Goal: Task Accomplishment & Management: Manage account settings

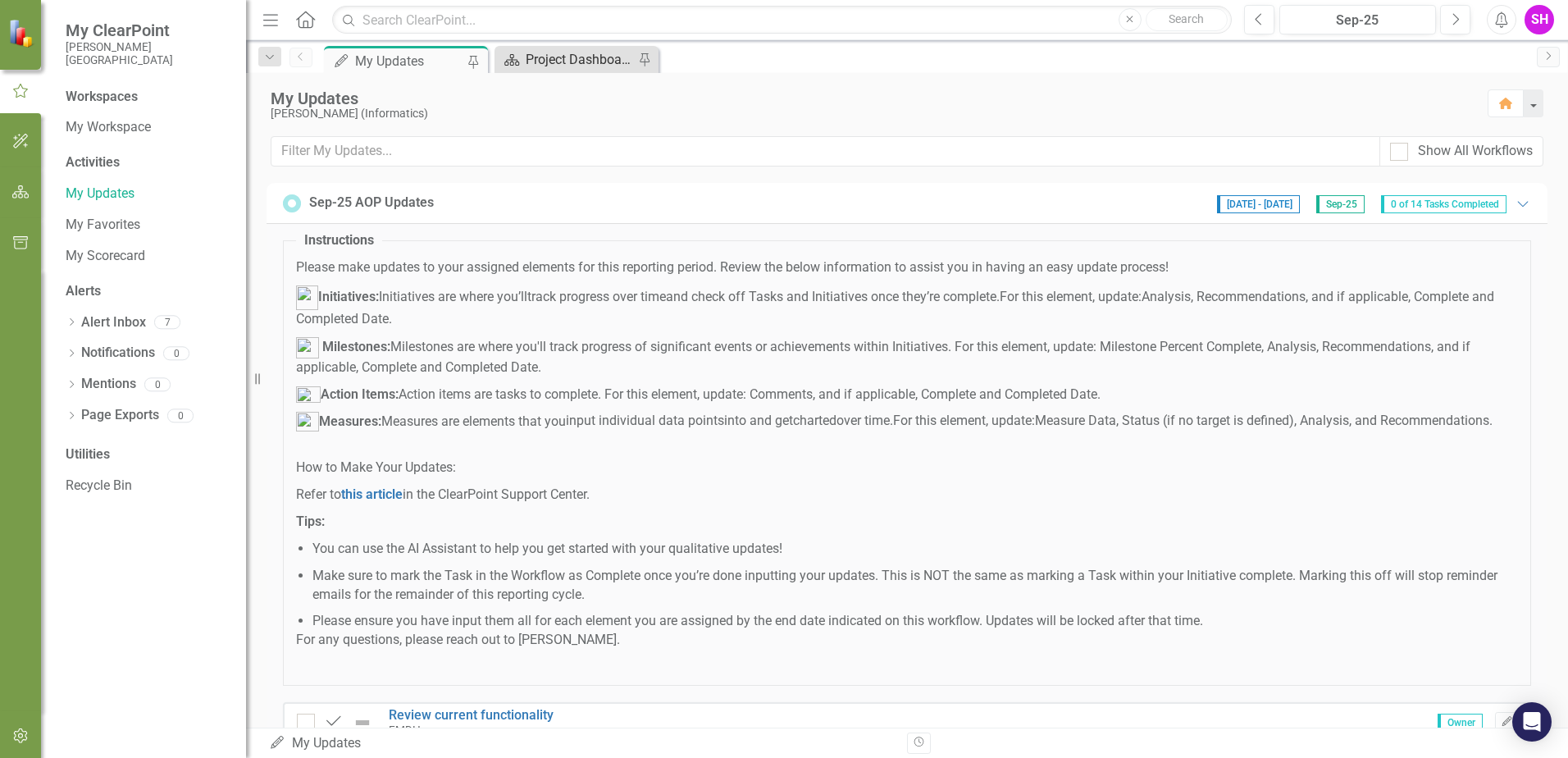
click at [579, 54] on div "Project Dashboard" at bounding box center [579, 59] width 108 height 20
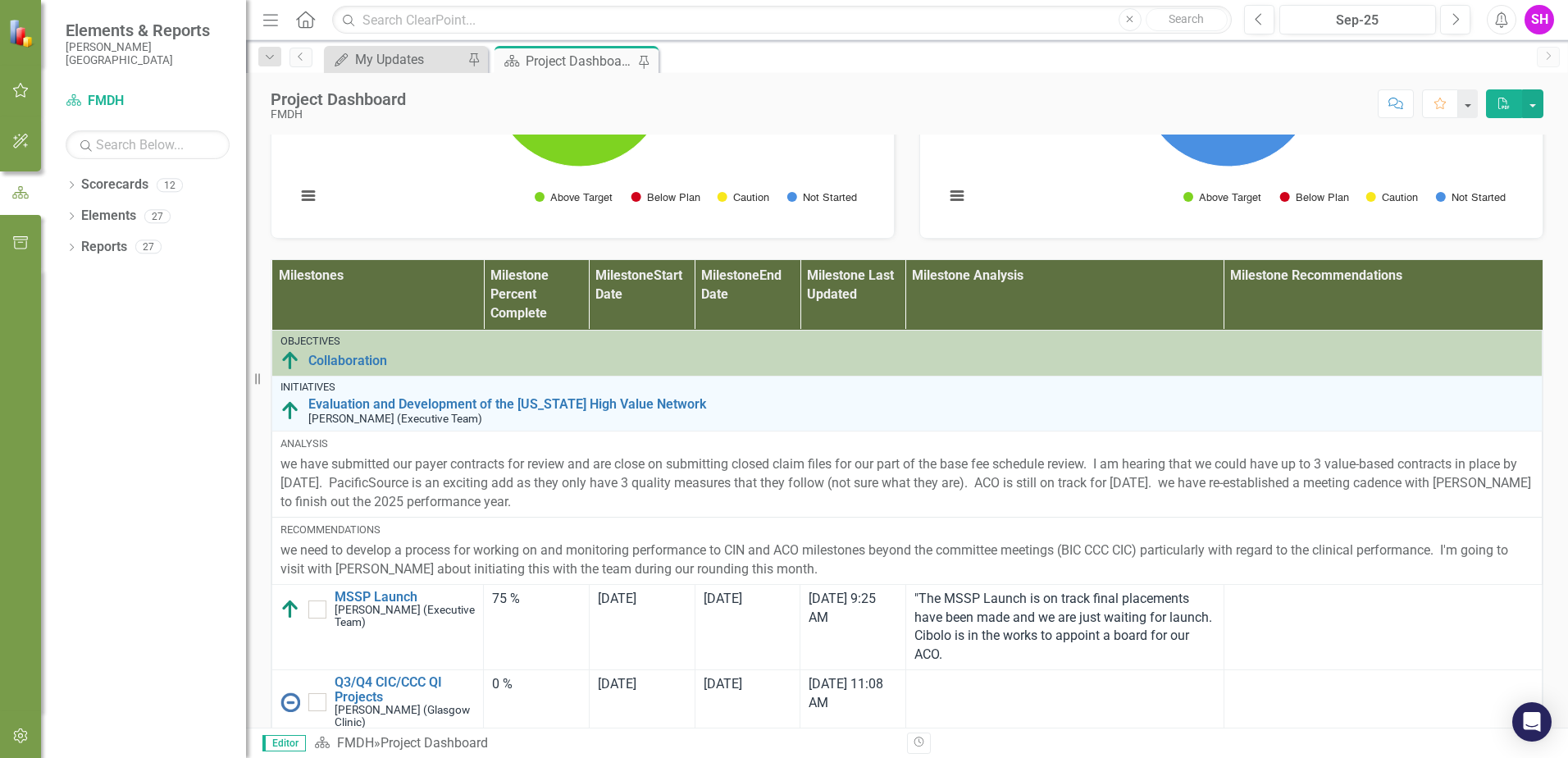
scroll to position [1092, 0]
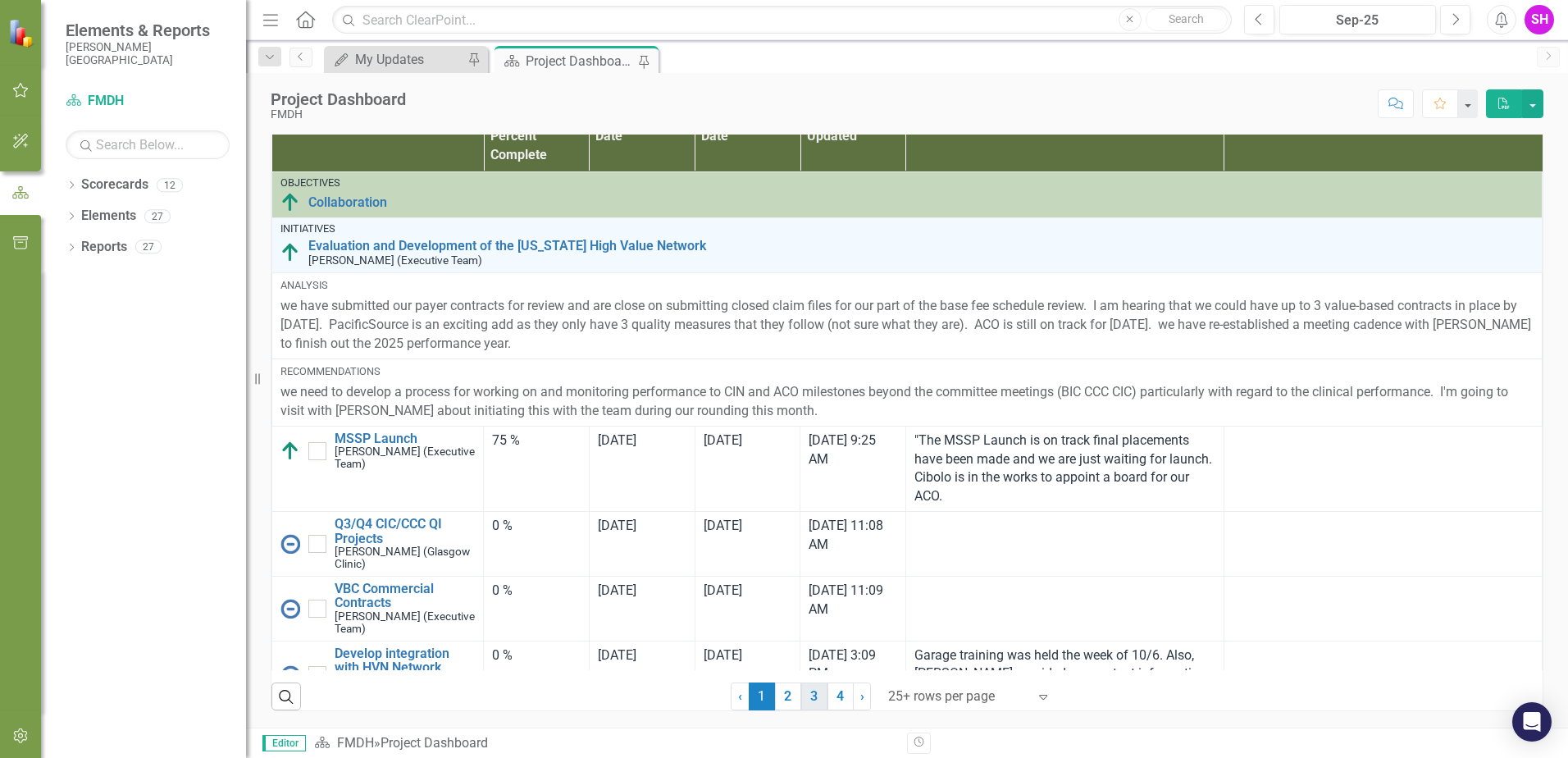
click at [802, 698] on link "3" at bounding box center [815, 696] width 26 height 28
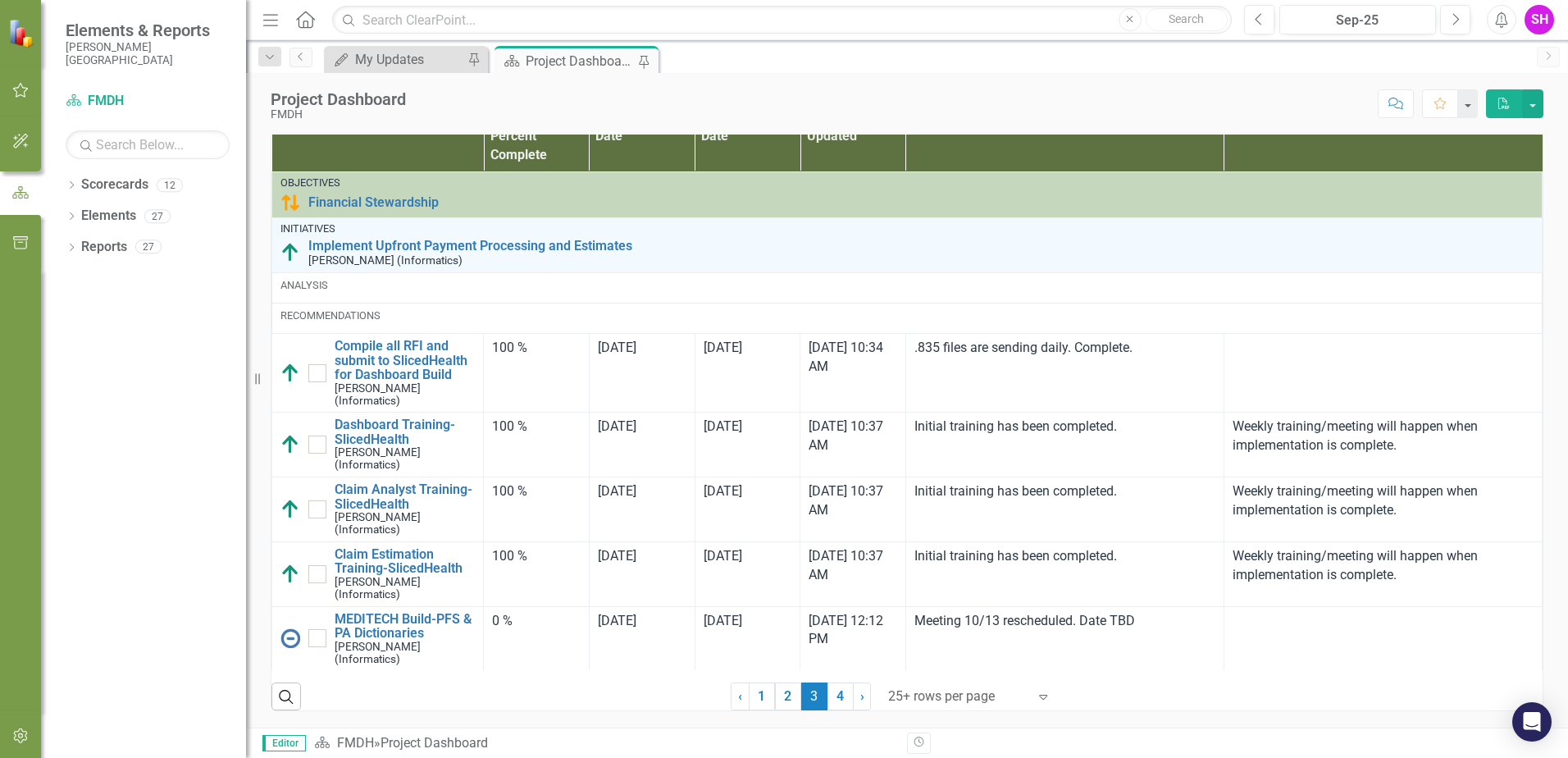
checkbox input "true"
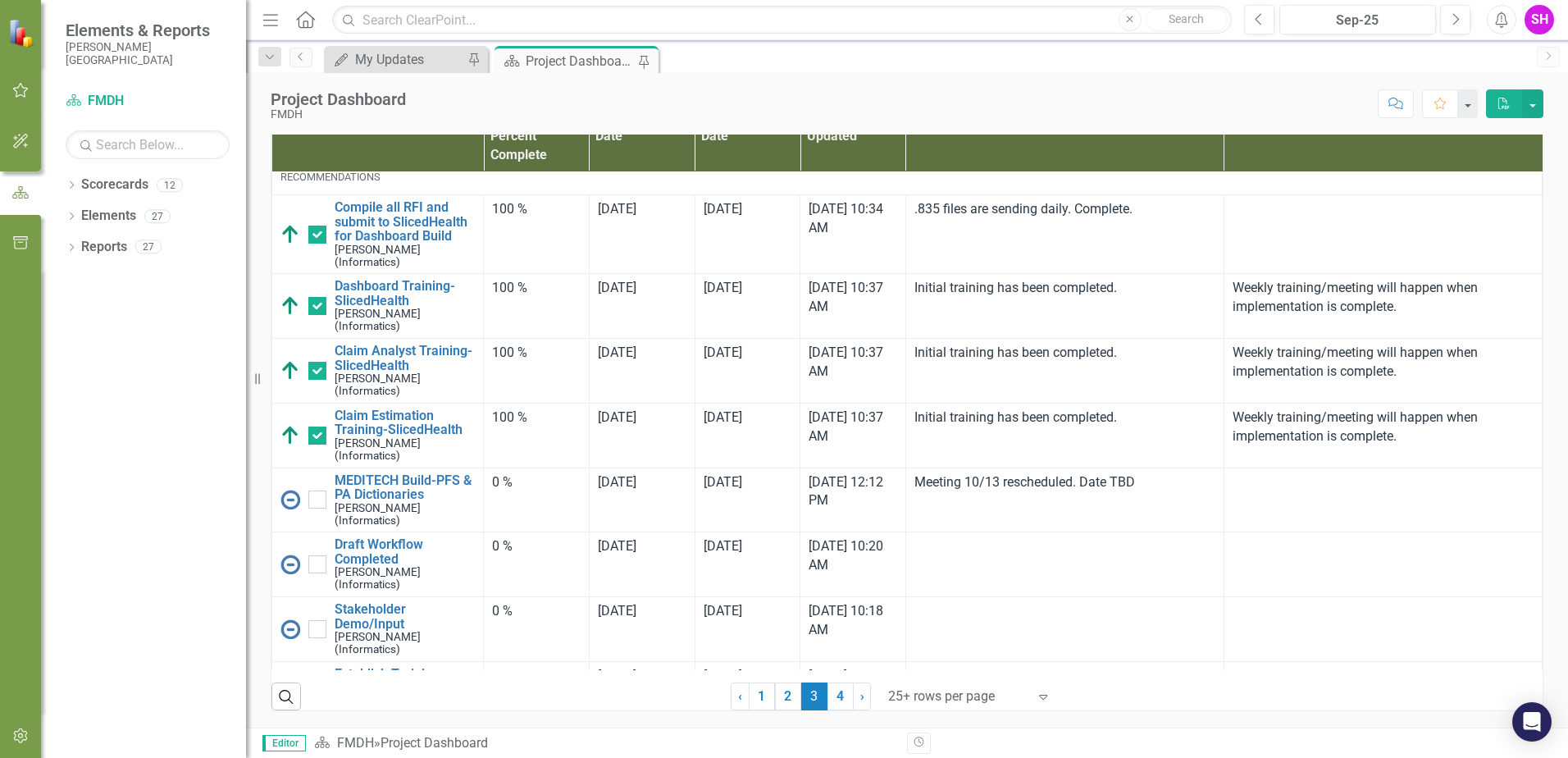
scroll to position [164, 0]
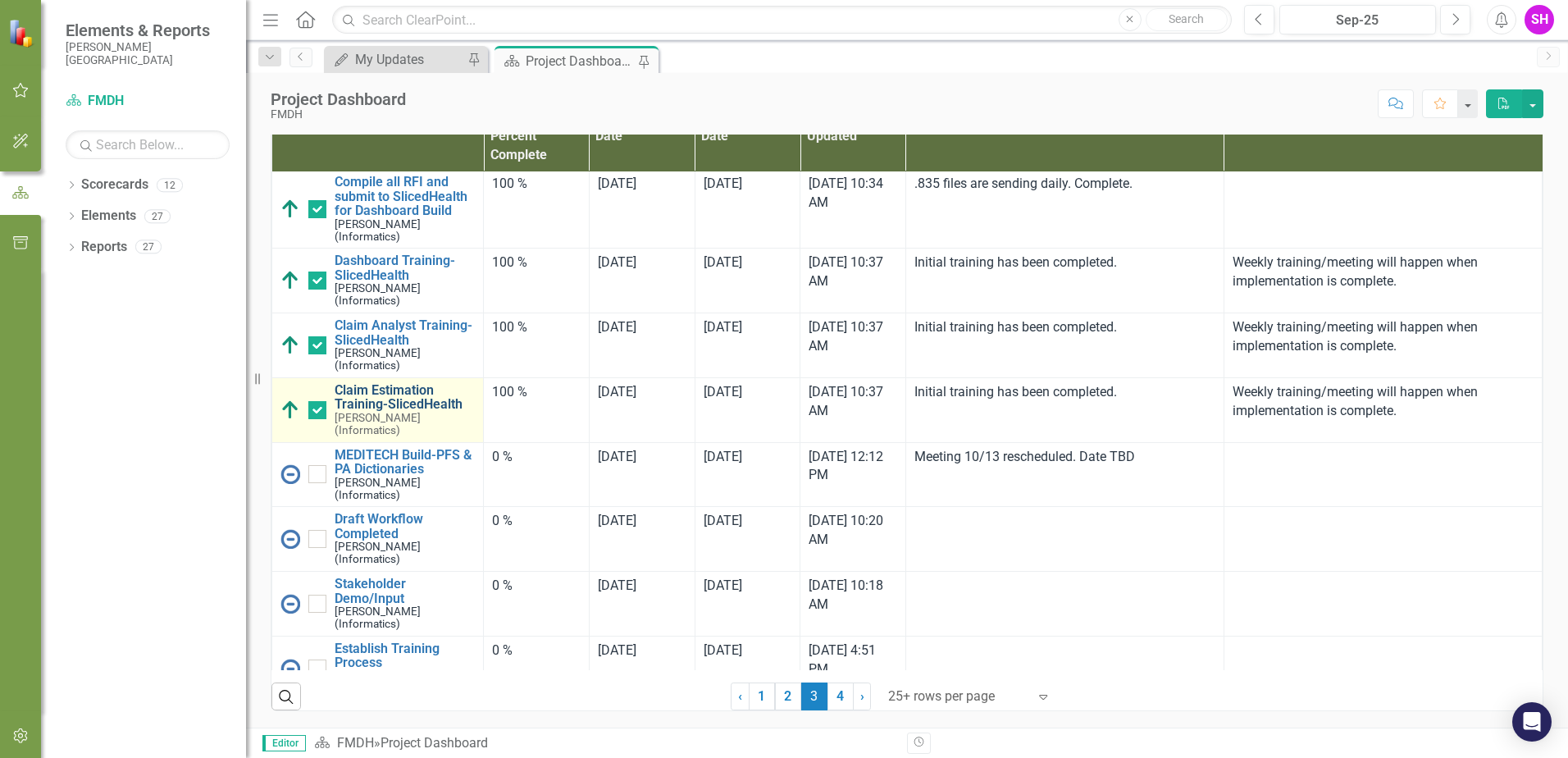
click at [376, 394] on link "Claim Estimation Training-SlicedHealth" at bounding box center [404, 397] width 140 height 29
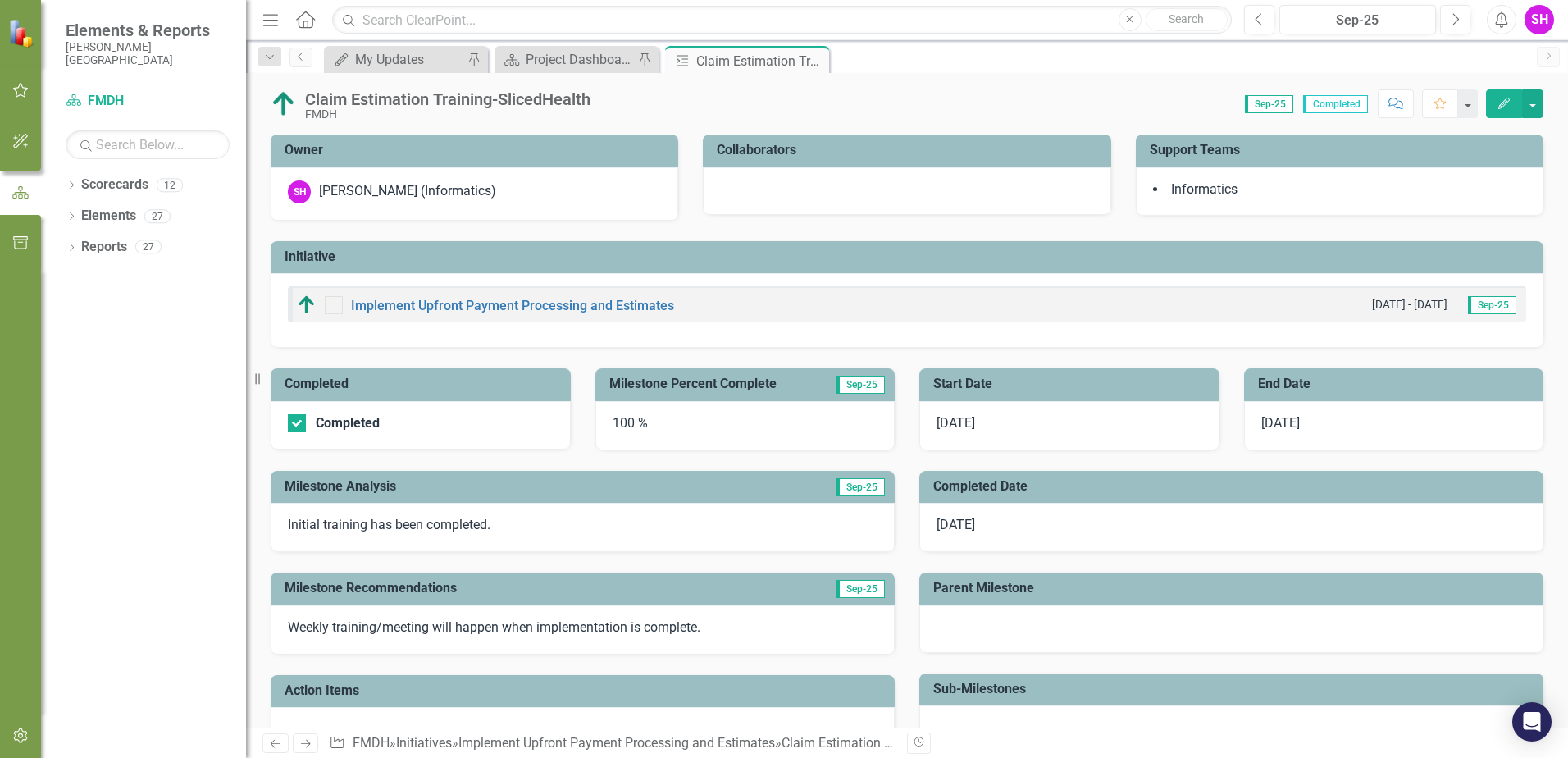
click at [370, 382] on h3 "Completed" at bounding box center [423, 384] width 278 height 15
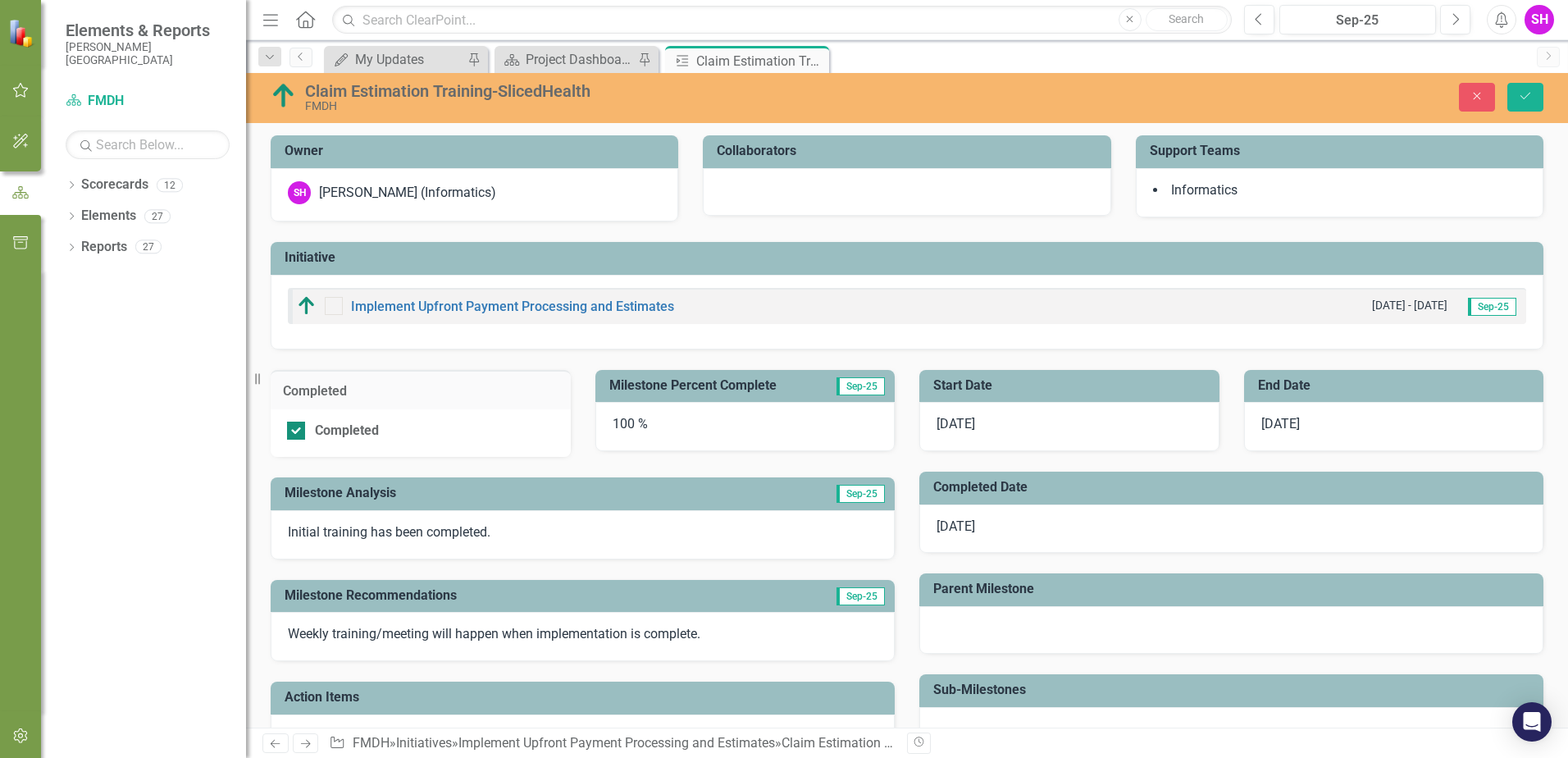
click at [295, 429] on input "Completed" at bounding box center [292, 427] width 11 height 11
checkbox input "false"
click at [675, 433] on div "100 %" at bounding box center [745, 427] width 300 height 49
click at [692, 401] on div "Milestone Percent Complete Sep-25" at bounding box center [745, 386] width 300 height 33
click at [694, 387] on h3 "Milestone Percent Complete" at bounding box center [716, 386] width 214 height 15
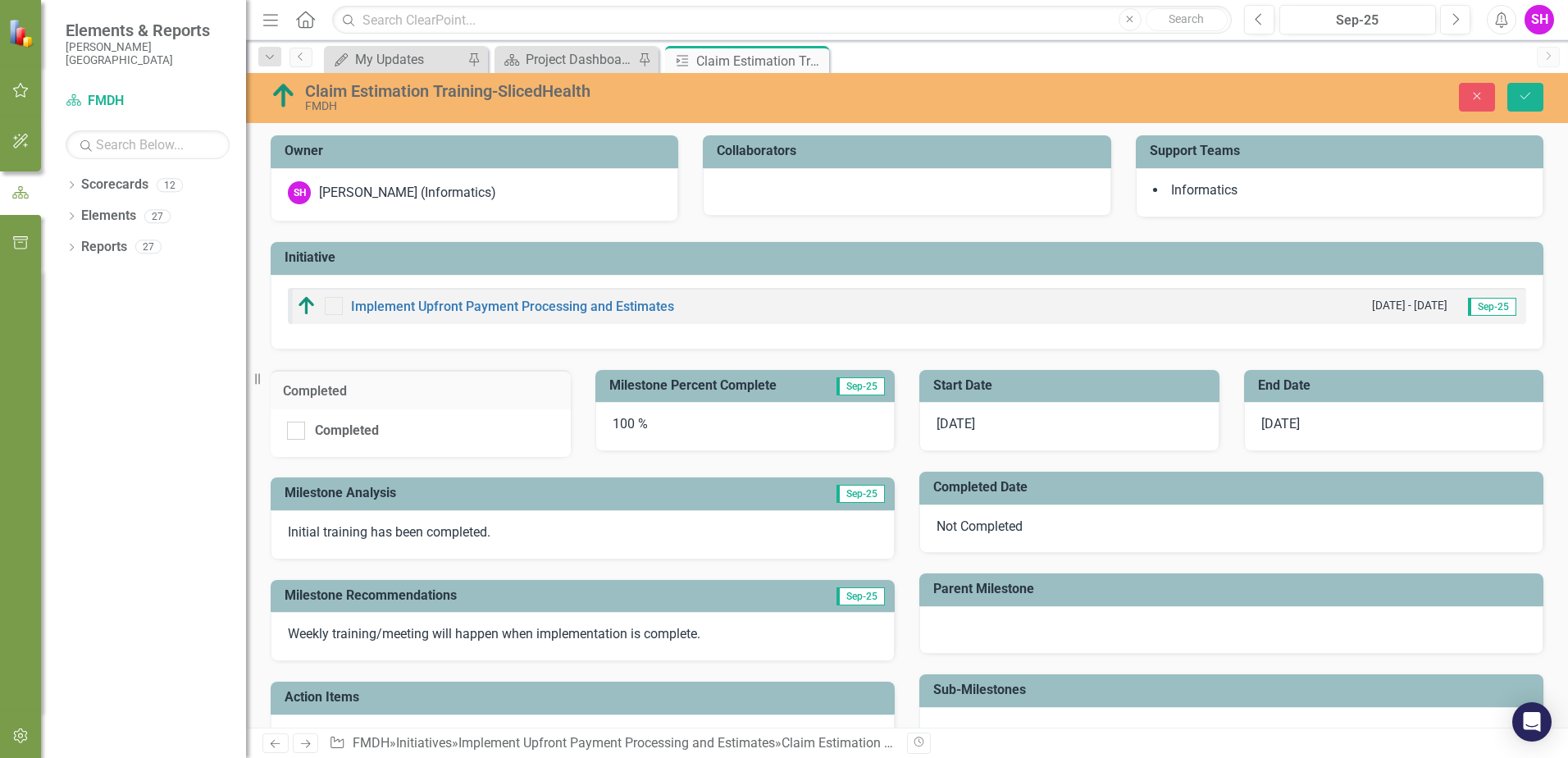
click at [694, 387] on h3 "Milestone Percent Complete" at bounding box center [716, 386] width 214 height 15
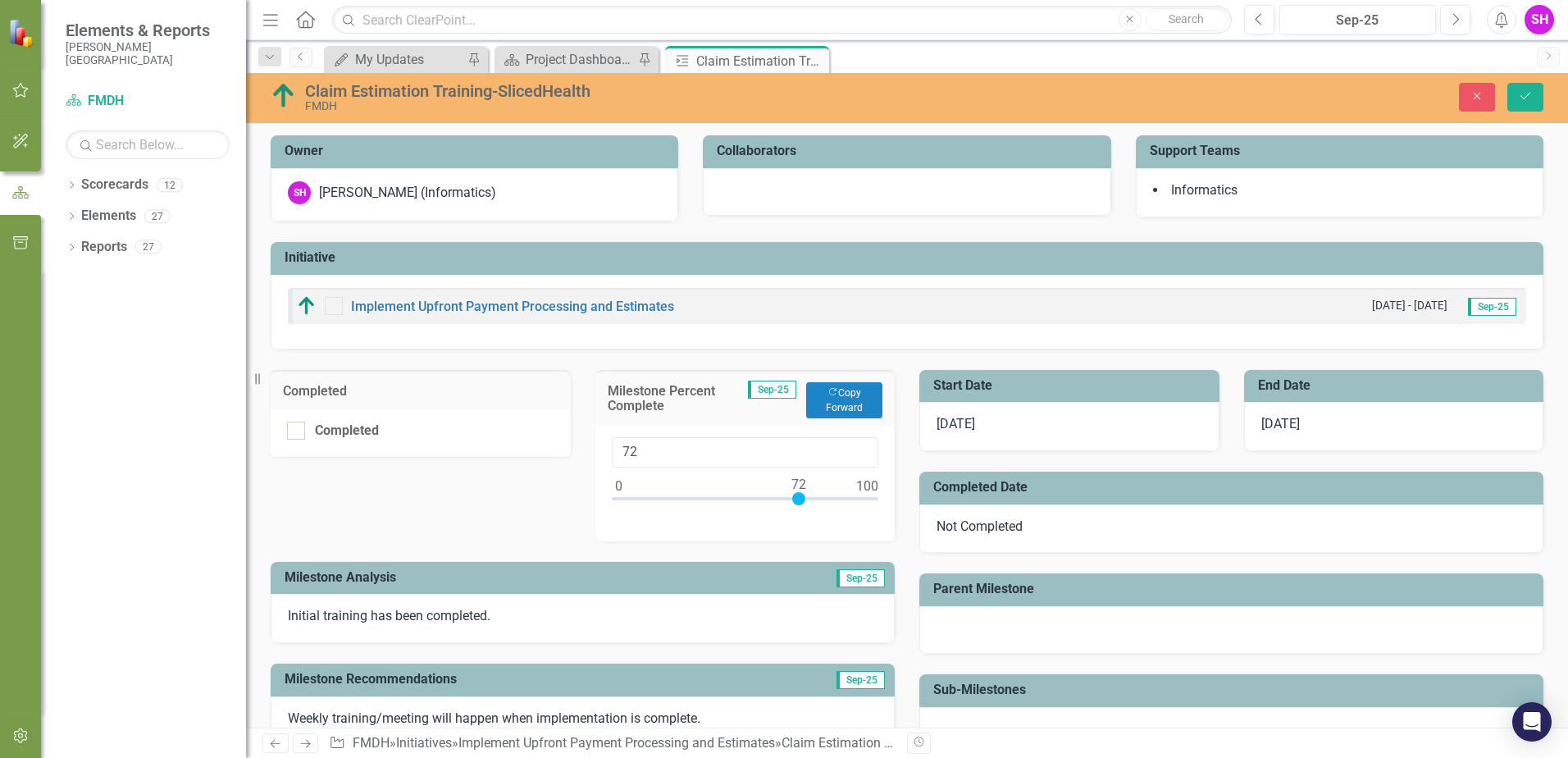
click at [795, 498] on div at bounding box center [745, 502] width 267 height 20
click at [807, 498] on div at bounding box center [745, 502] width 267 height 20
type input "80"
click at [815, 498] on div at bounding box center [745, 502] width 267 height 20
click at [1333, 377] on td "End Date" at bounding box center [1397, 387] width 278 height 27
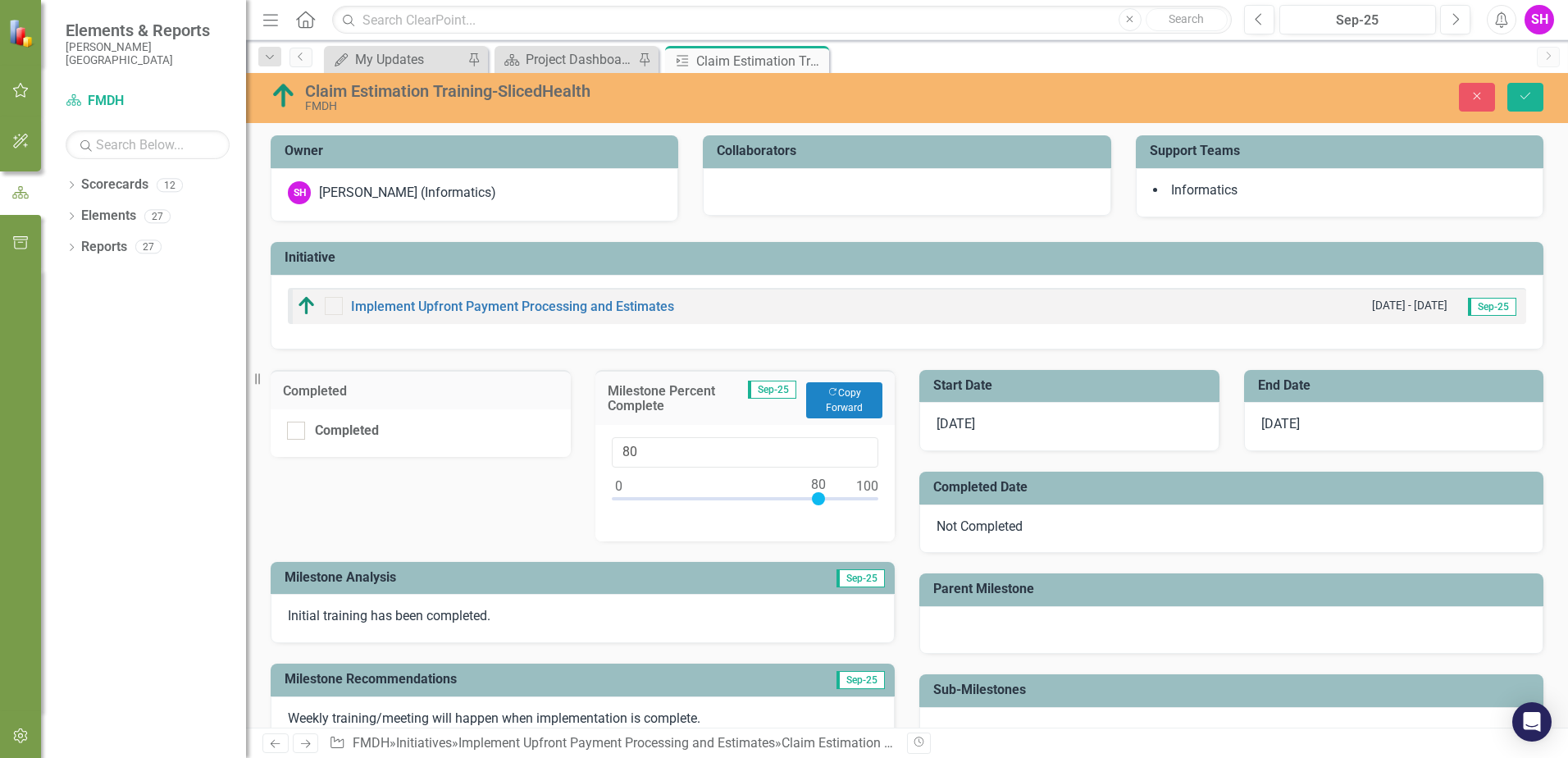
click at [1333, 377] on td "End Date" at bounding box center [1397, 387] width 278 height 27
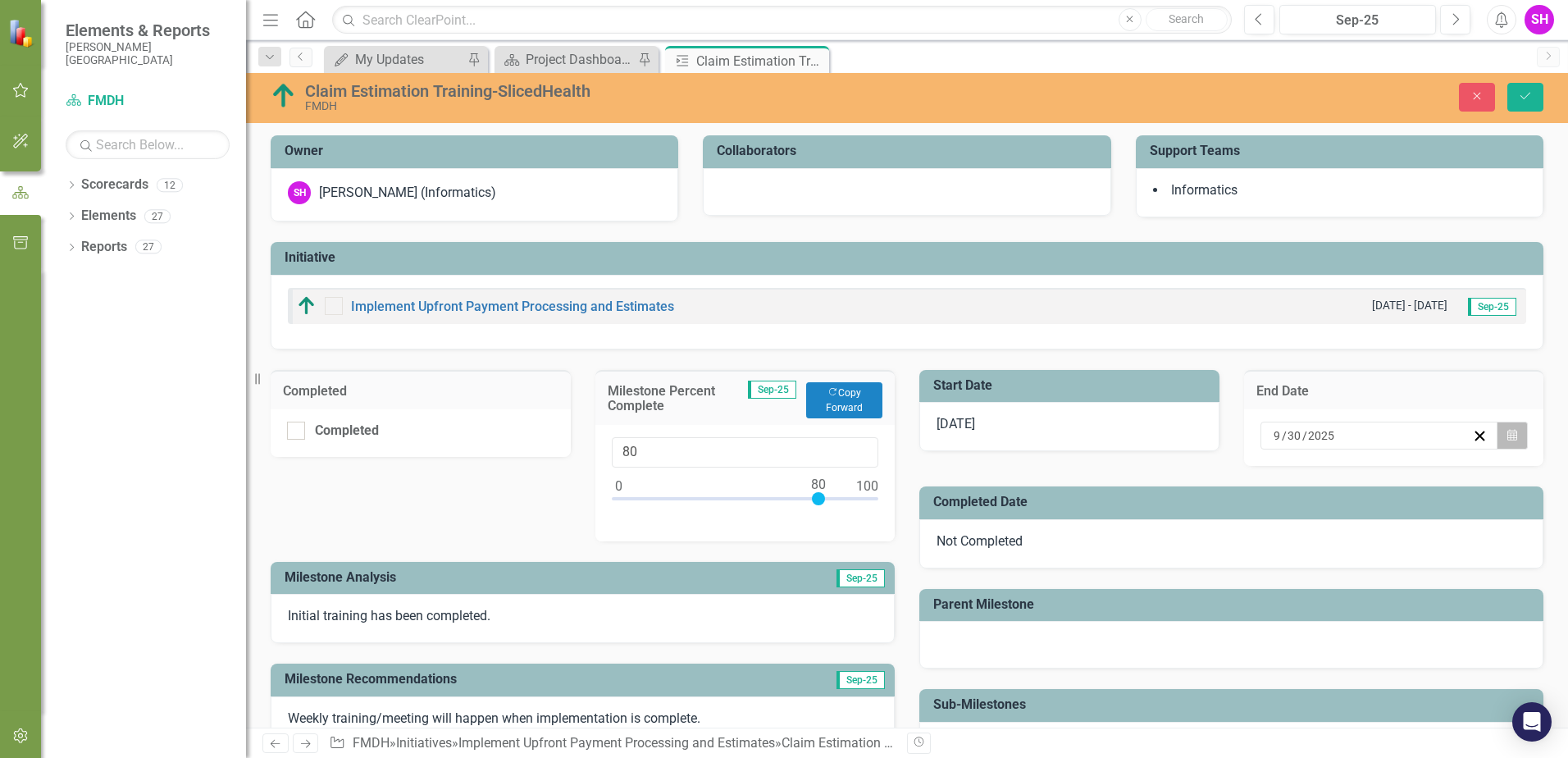
click at [1507, 439] on icon "Calendar" at bounding box center [1512, 435] width 10 height 11
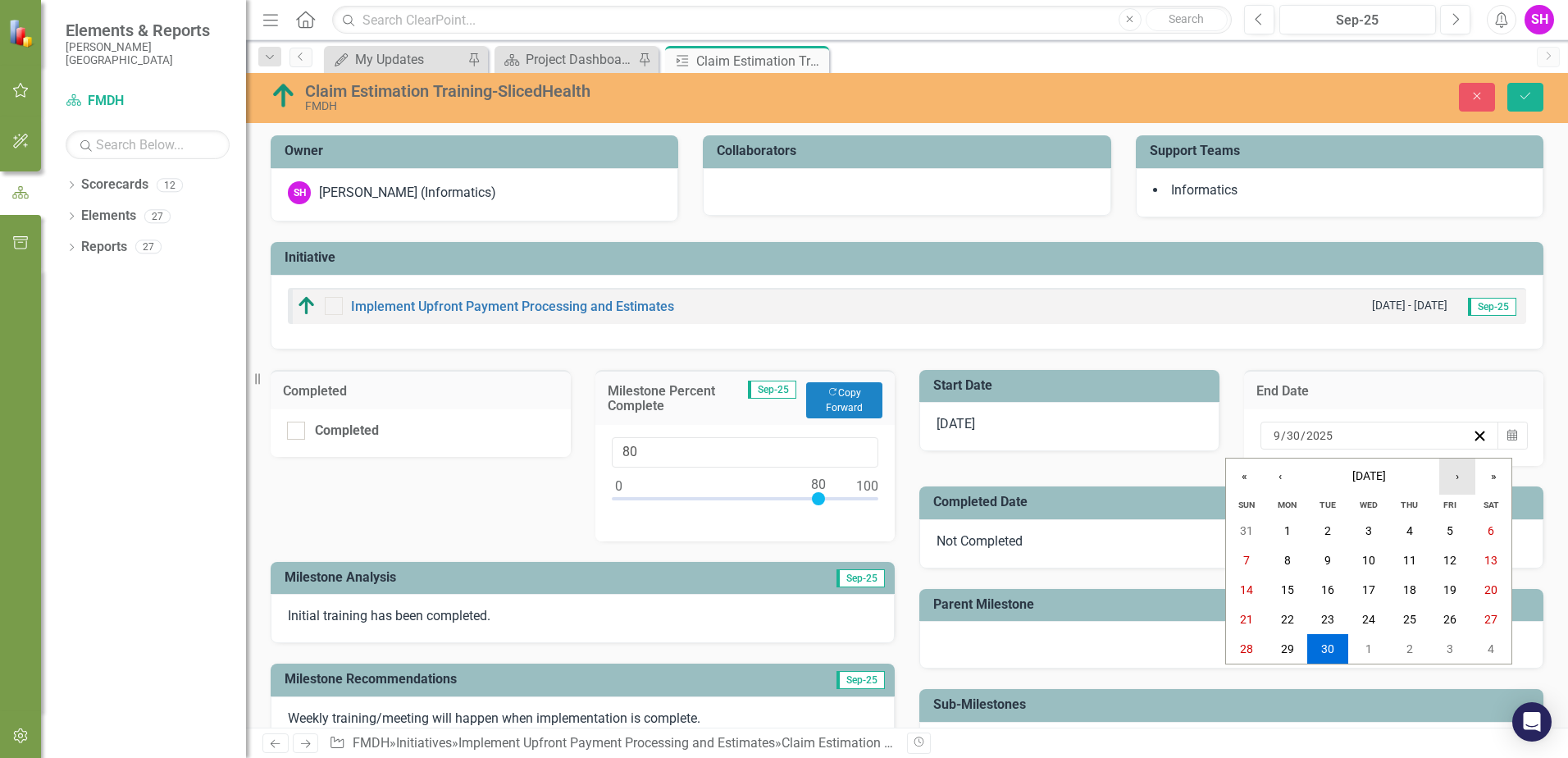
click at [1455, 477] on button "›" at bounding box center [1457, 476] width 36 height 36
click at [1444, 585] on abbr "17" at bounding box center [1449, 590] width 13 height 13
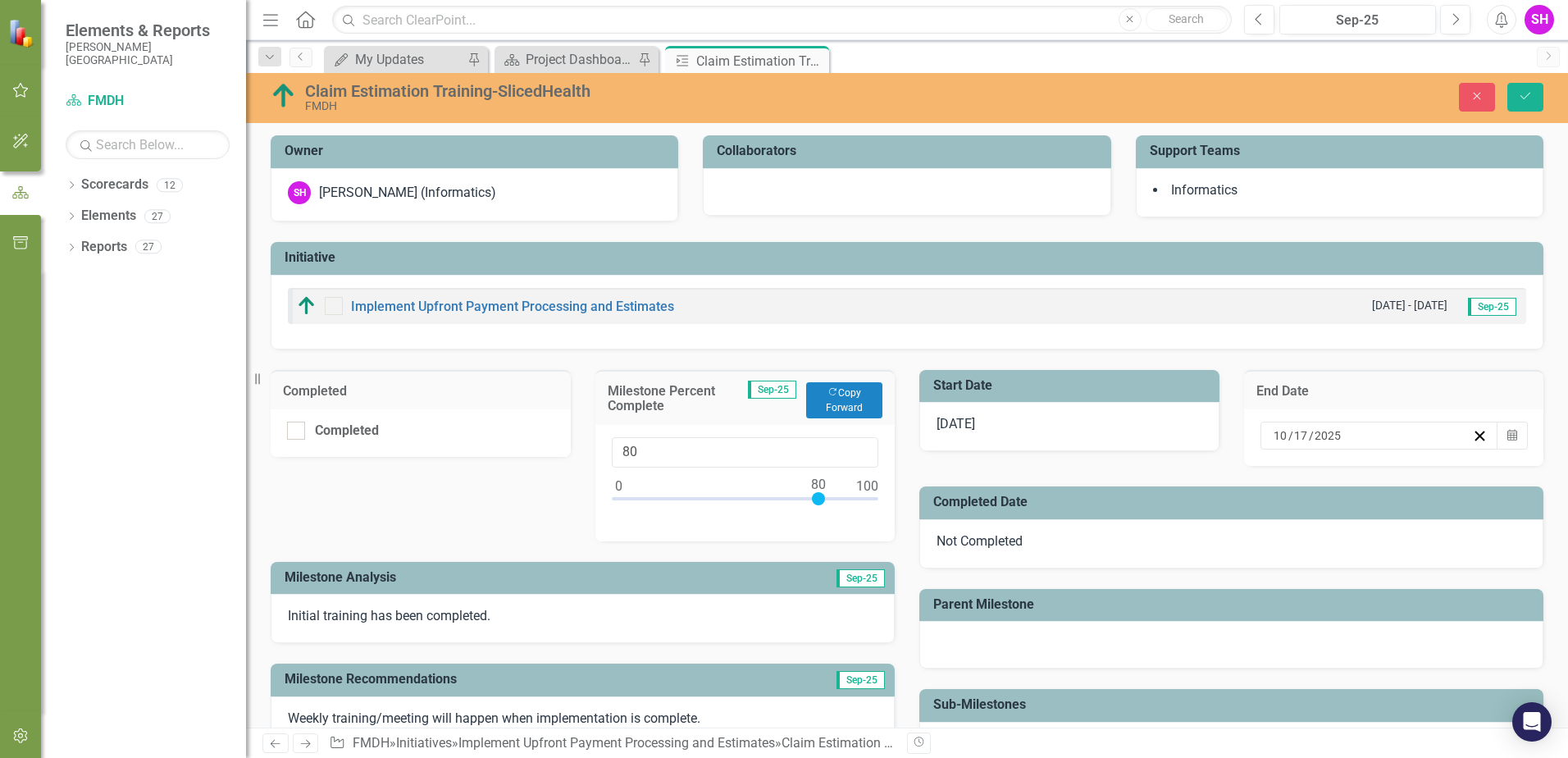
scroll to position [235, 0]
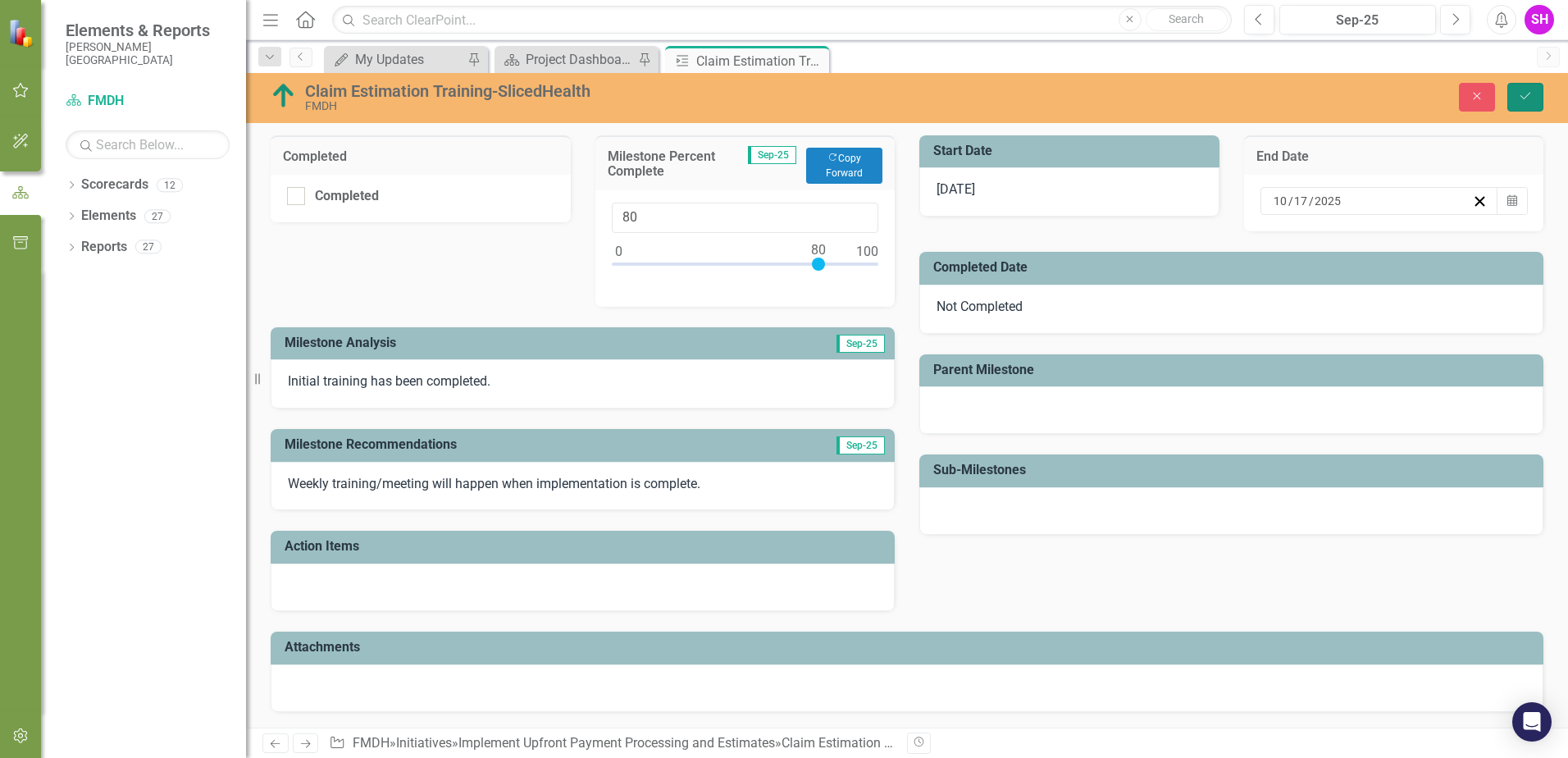
drag, startPoint x: 1516, startPoint y: 107, endPoint x: 1564, endPoint y: 231, distance: 133.0
click at [1517, 108] on button "Save" at bounding box center [1525, 97] width 36 height 29
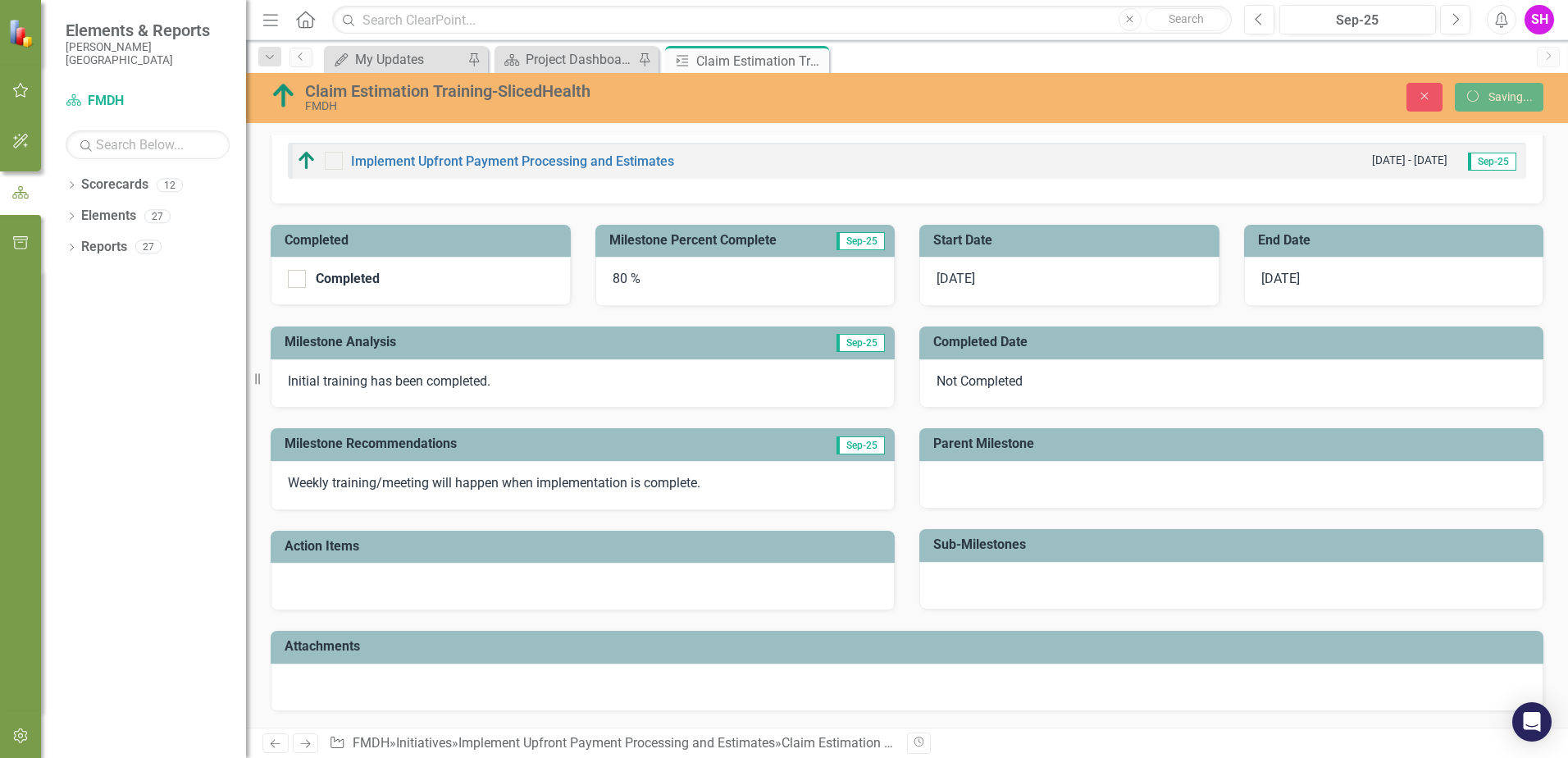
scroll to position [145, 0]
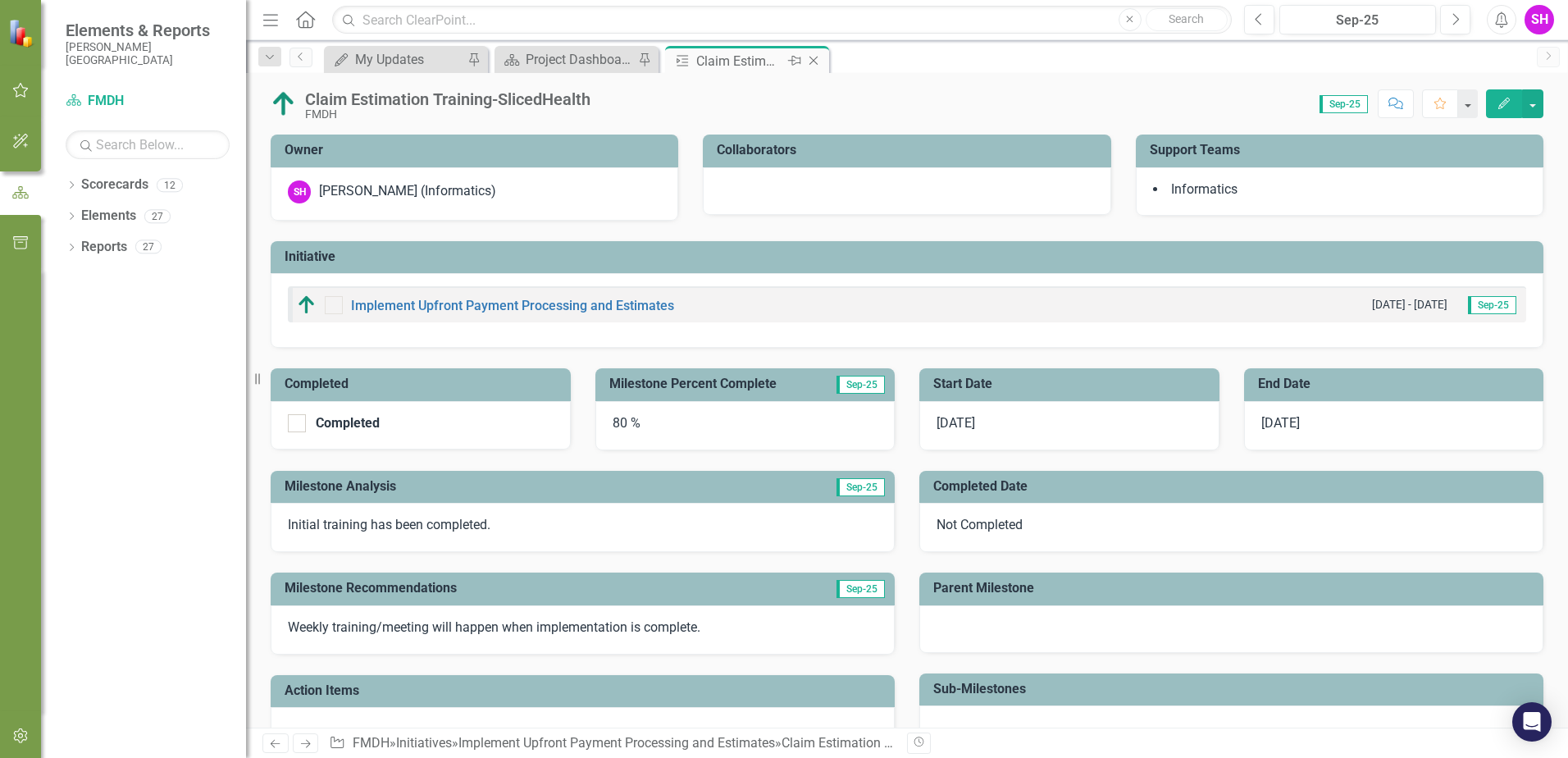
click at [817, 57] on icon at bounding box center [814, 61] width 9 height 9
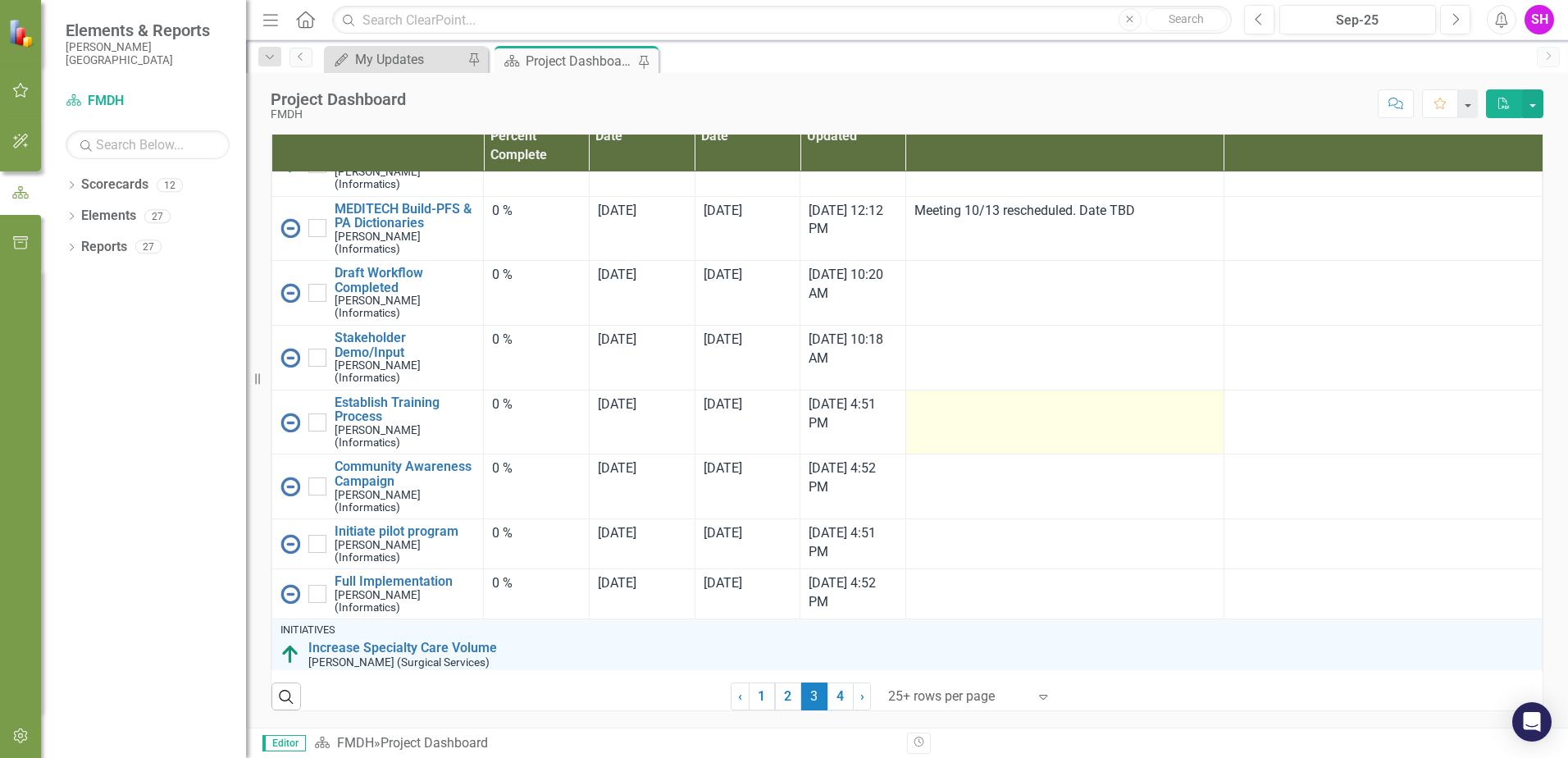
scroll to position [82, 0]
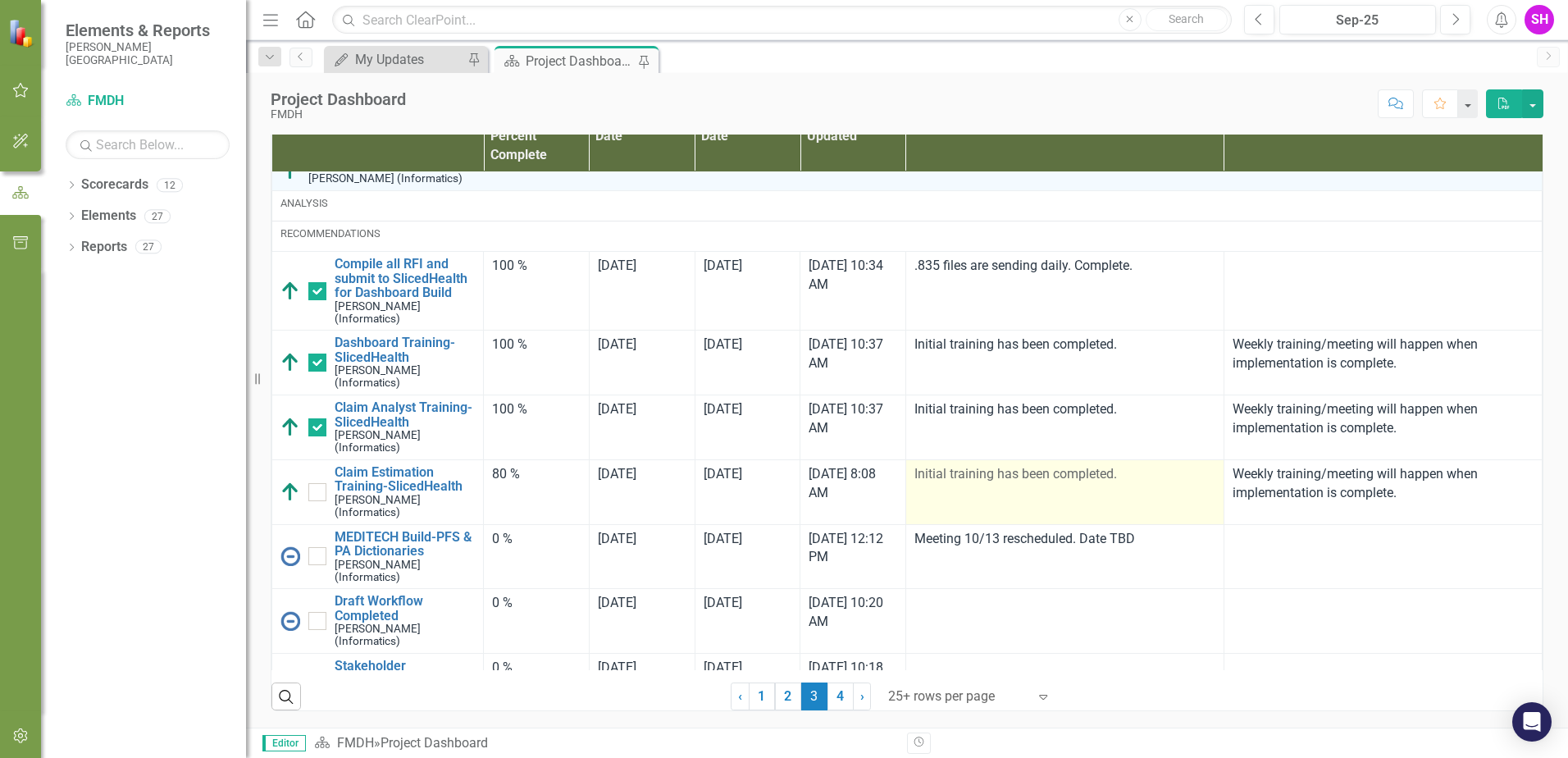
click at [1069, 479] on p "Initial training has been completed." at bounding box center [1065, 474] width 301 height 18
click at [1124, 476] on p "Initial training has been completed." at bounding box center [1065, 474] width 301 height 18
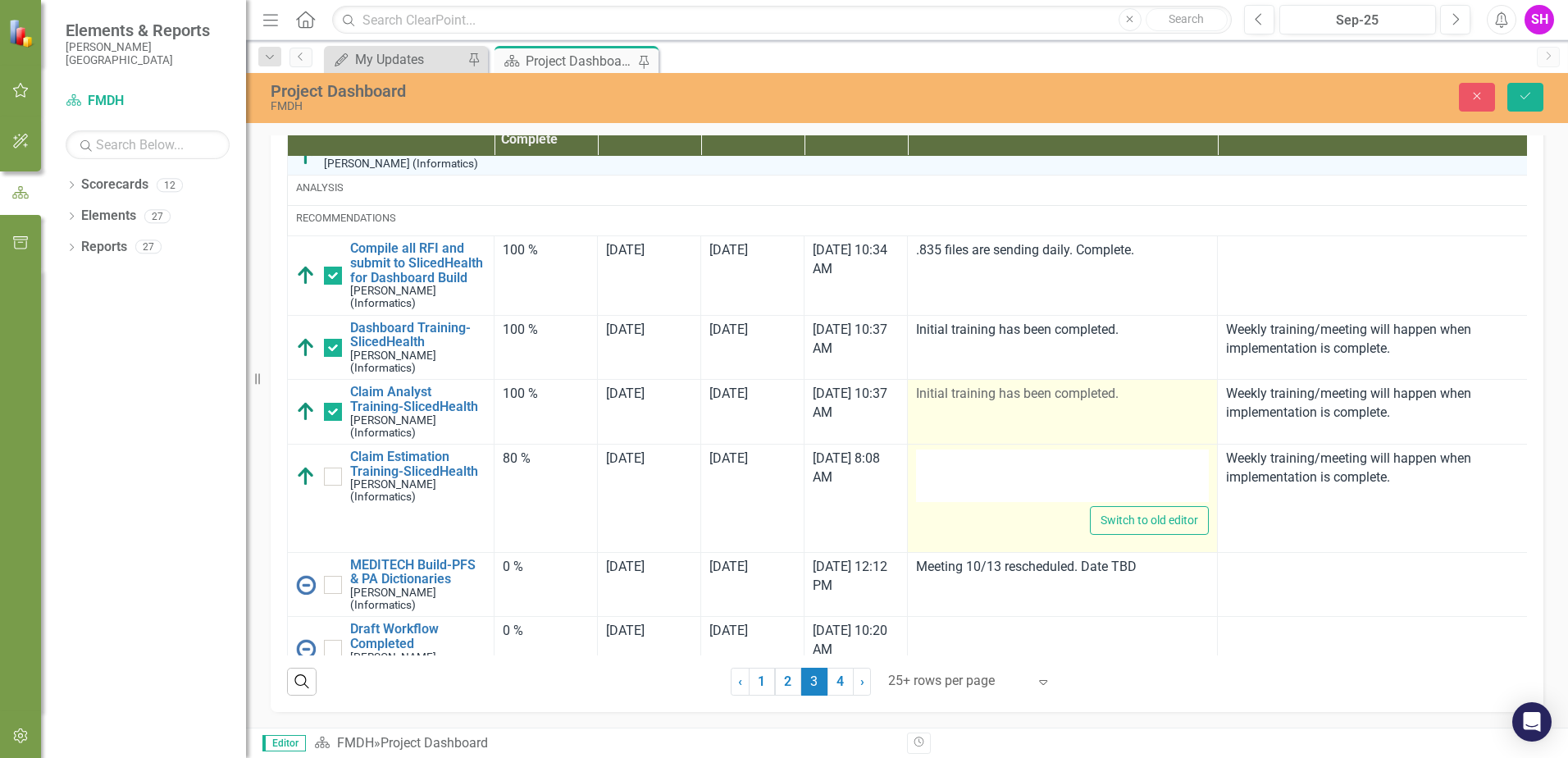
type textarea "<p>Initial training has been completed.</p>"
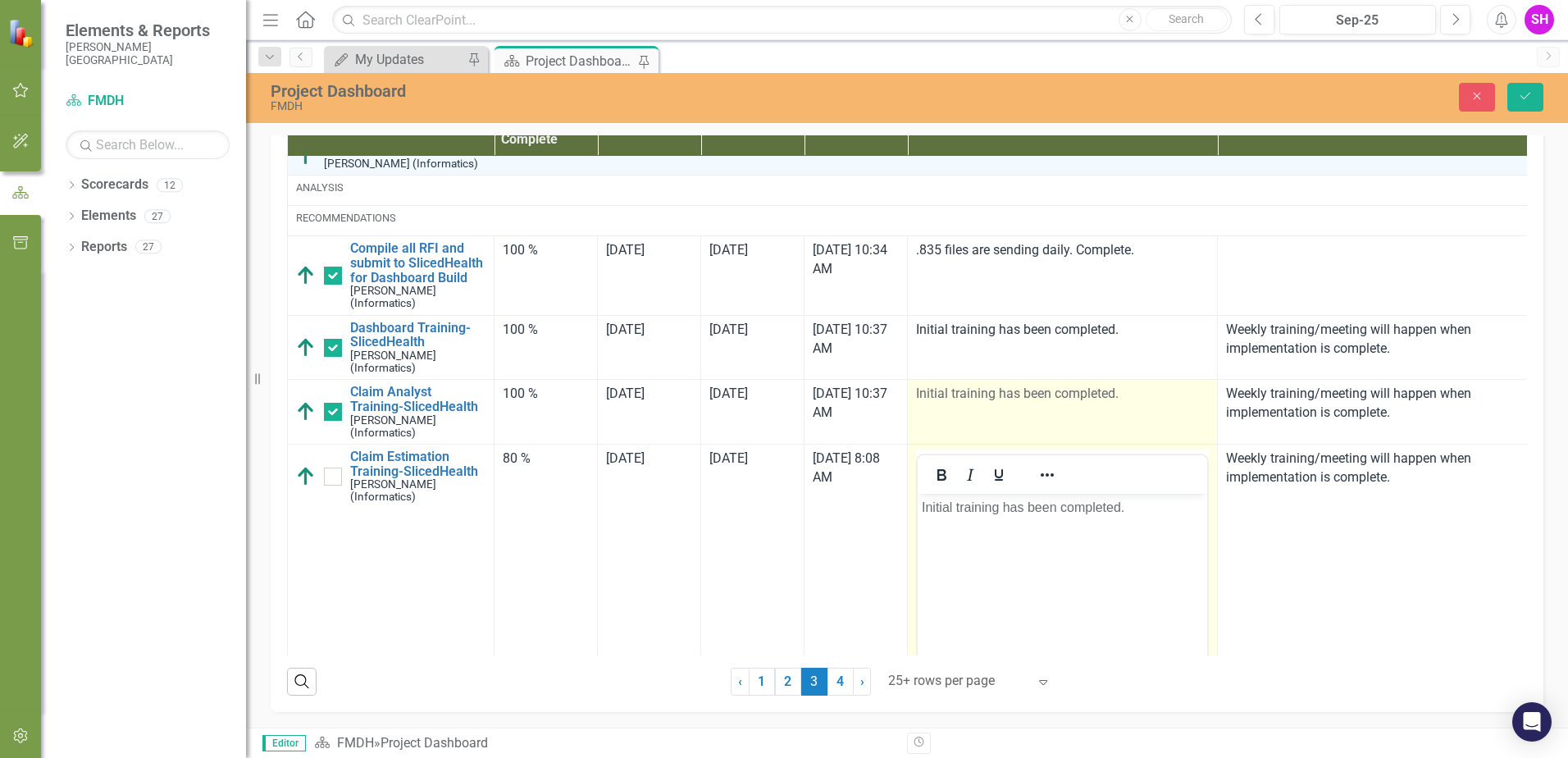
click at [1125, 404] on p "Initial training has been completed." at bounding box center [1062, 394] width 293 height 18
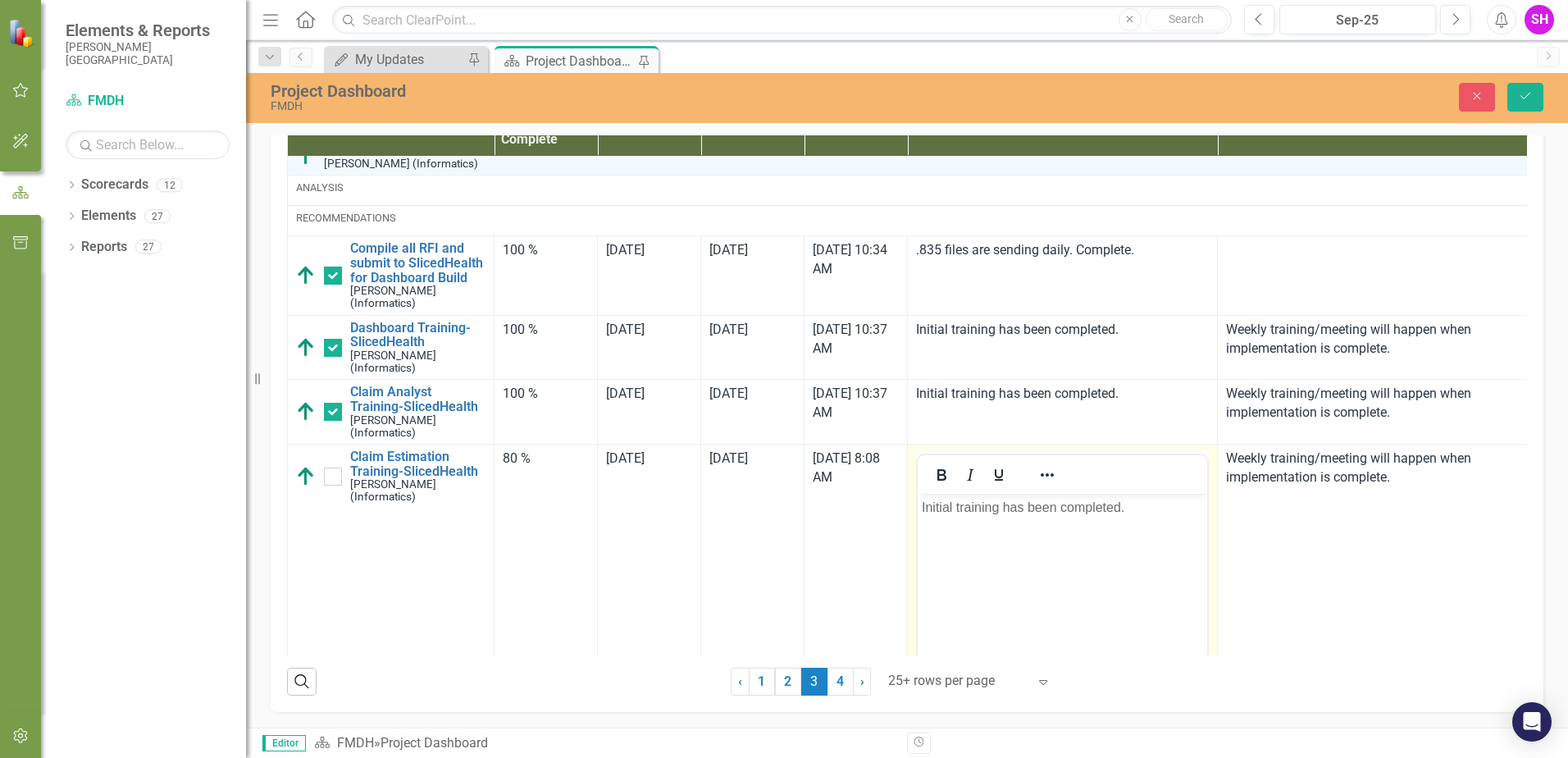
click at [1136, 507] on p "Initial training has been completed." at bounding box center [1063, 508] width 282 height 19
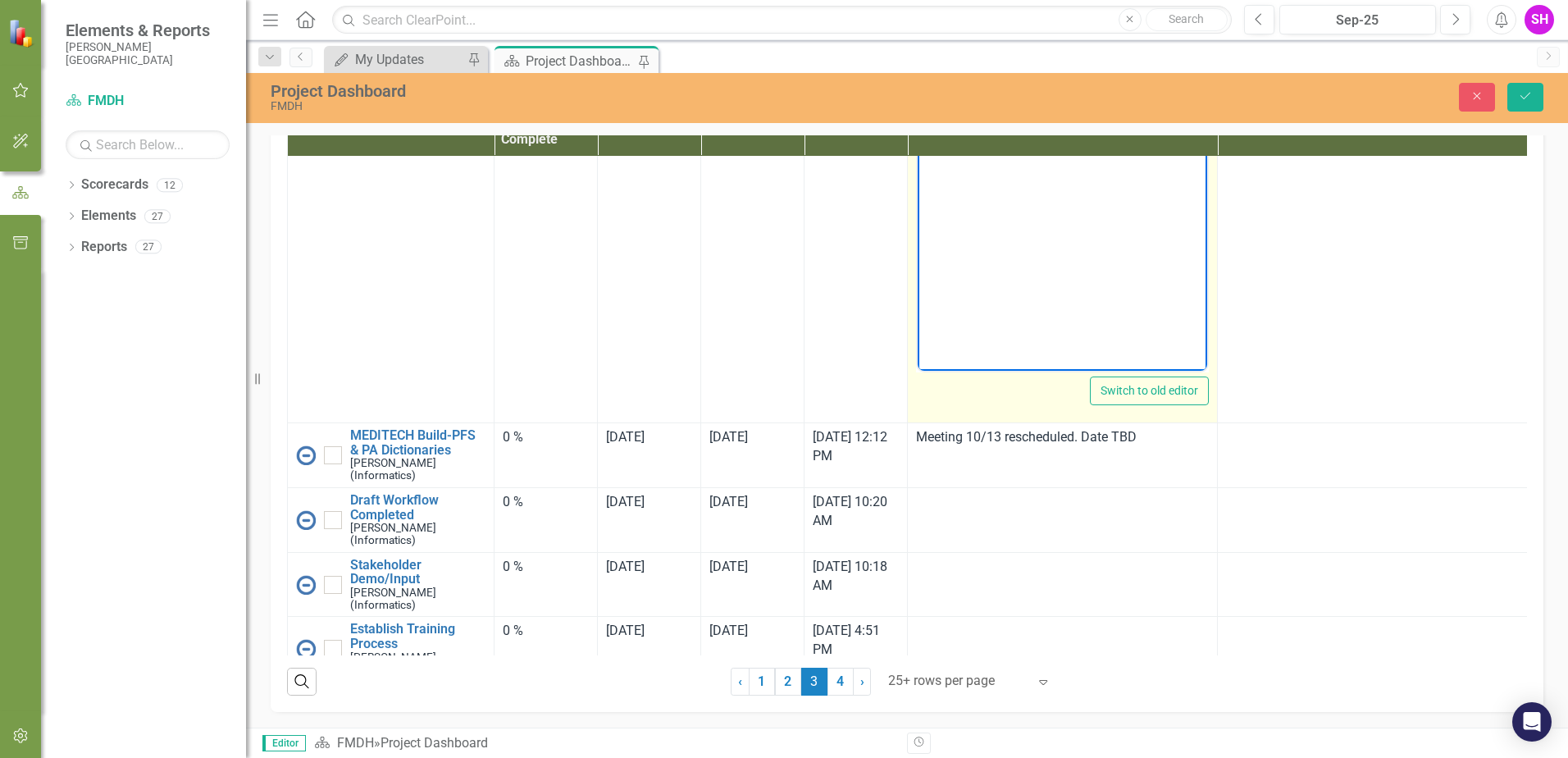
scroll to position [492, 0]
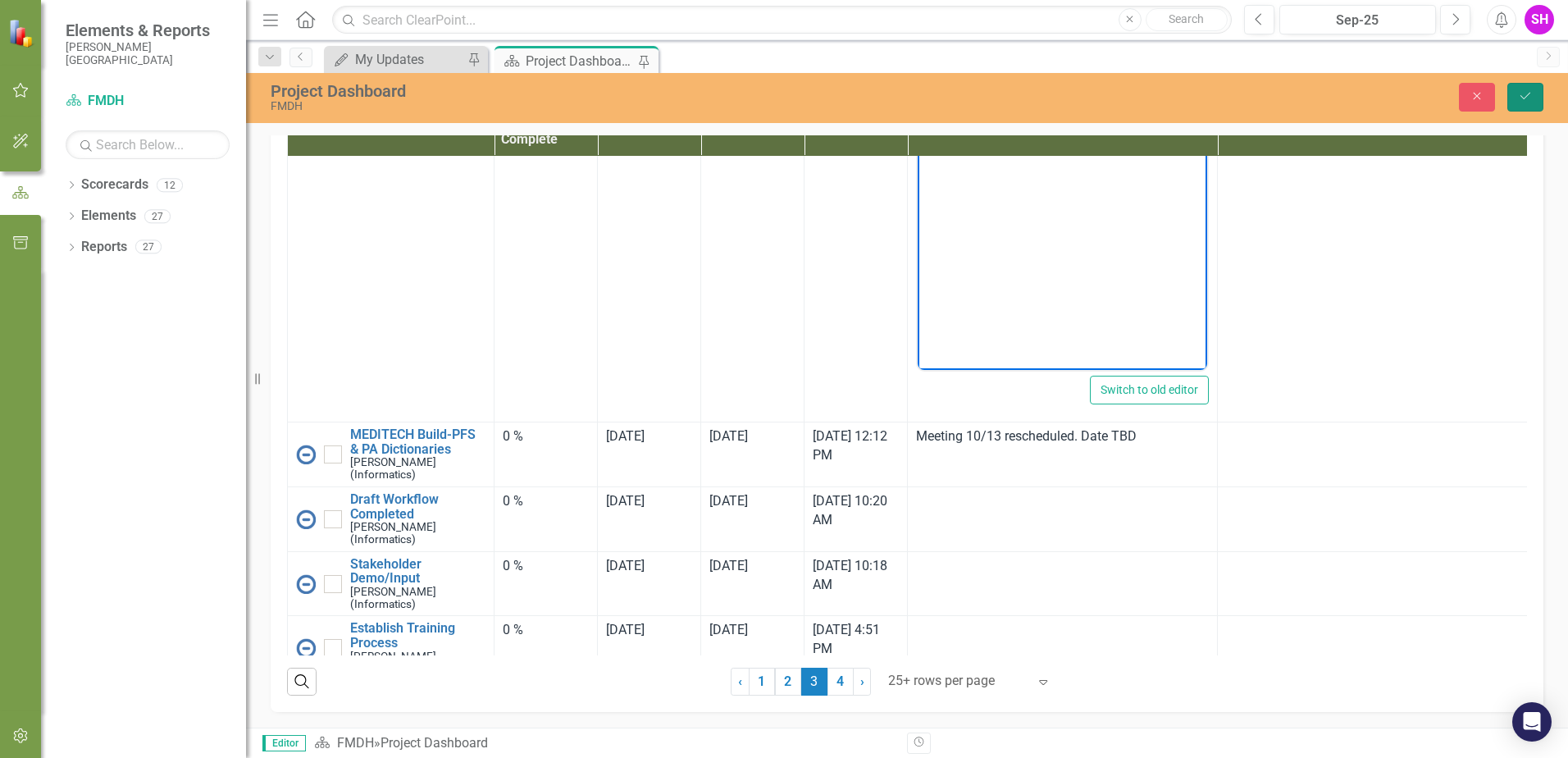
drag, startPoint x: 1511, startPoint y: 104, endPoint x: 1567, endPoint y: 288, distance: 192.3
click at [1511, 104] on button "Save" at bounding box center [1525, 97] width 36 height 29
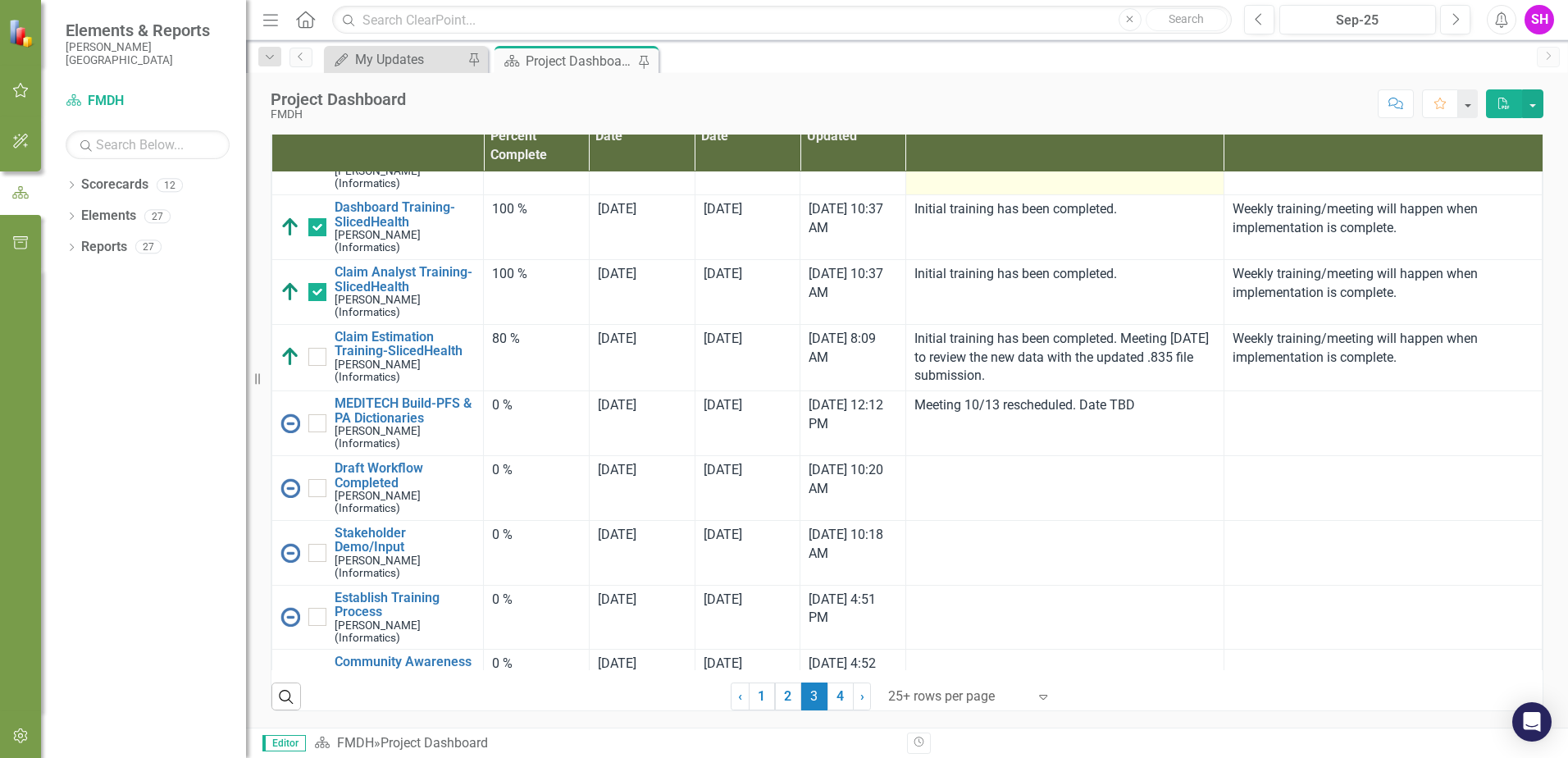
scroll to position [247, 0]
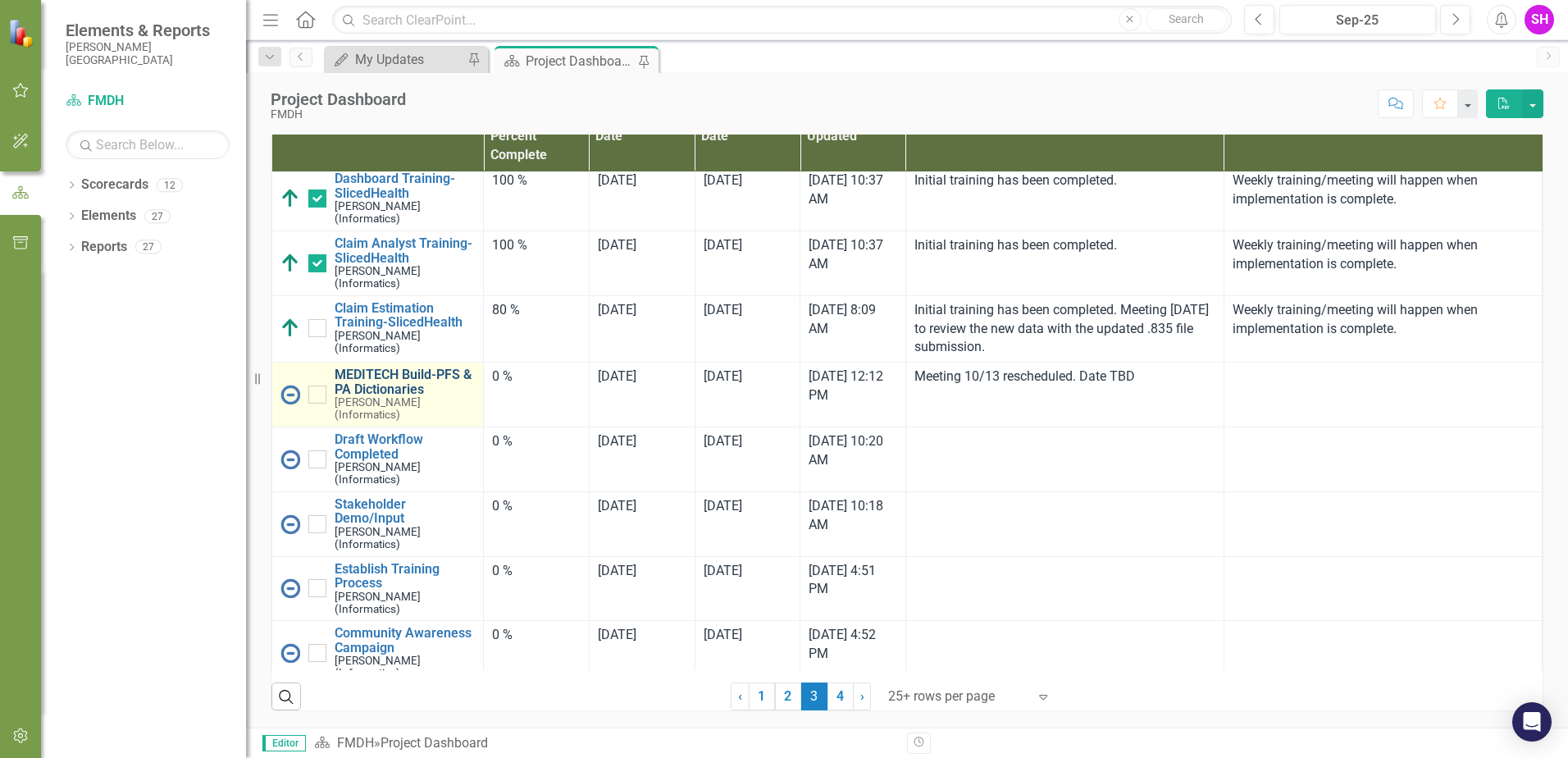
click at [392, 379] on link "MEDITECH Build-PFS & PA Dictionaries" at bounding box center [404, 382] width 140 height 29
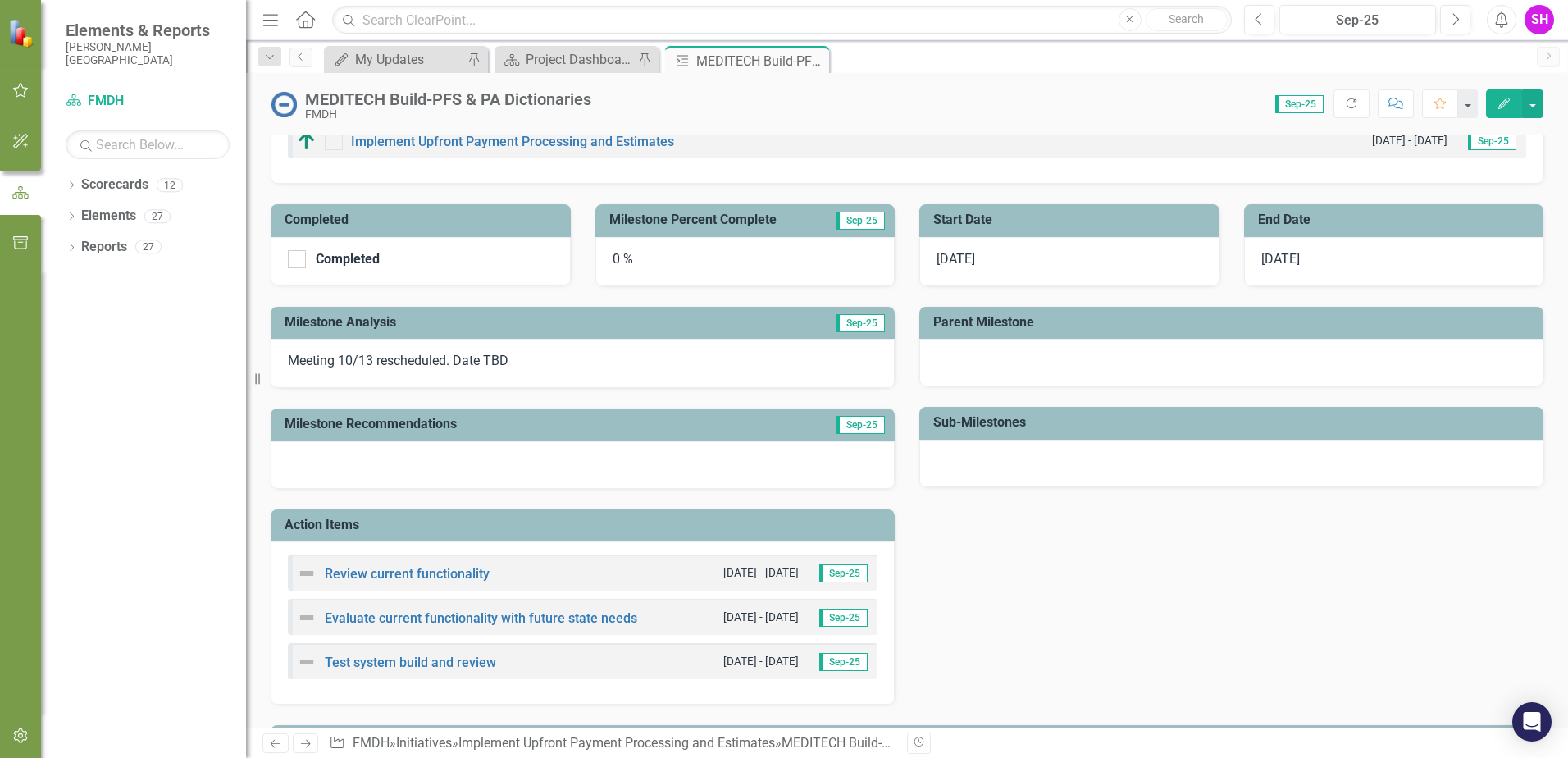
scroll to position [247, 0]
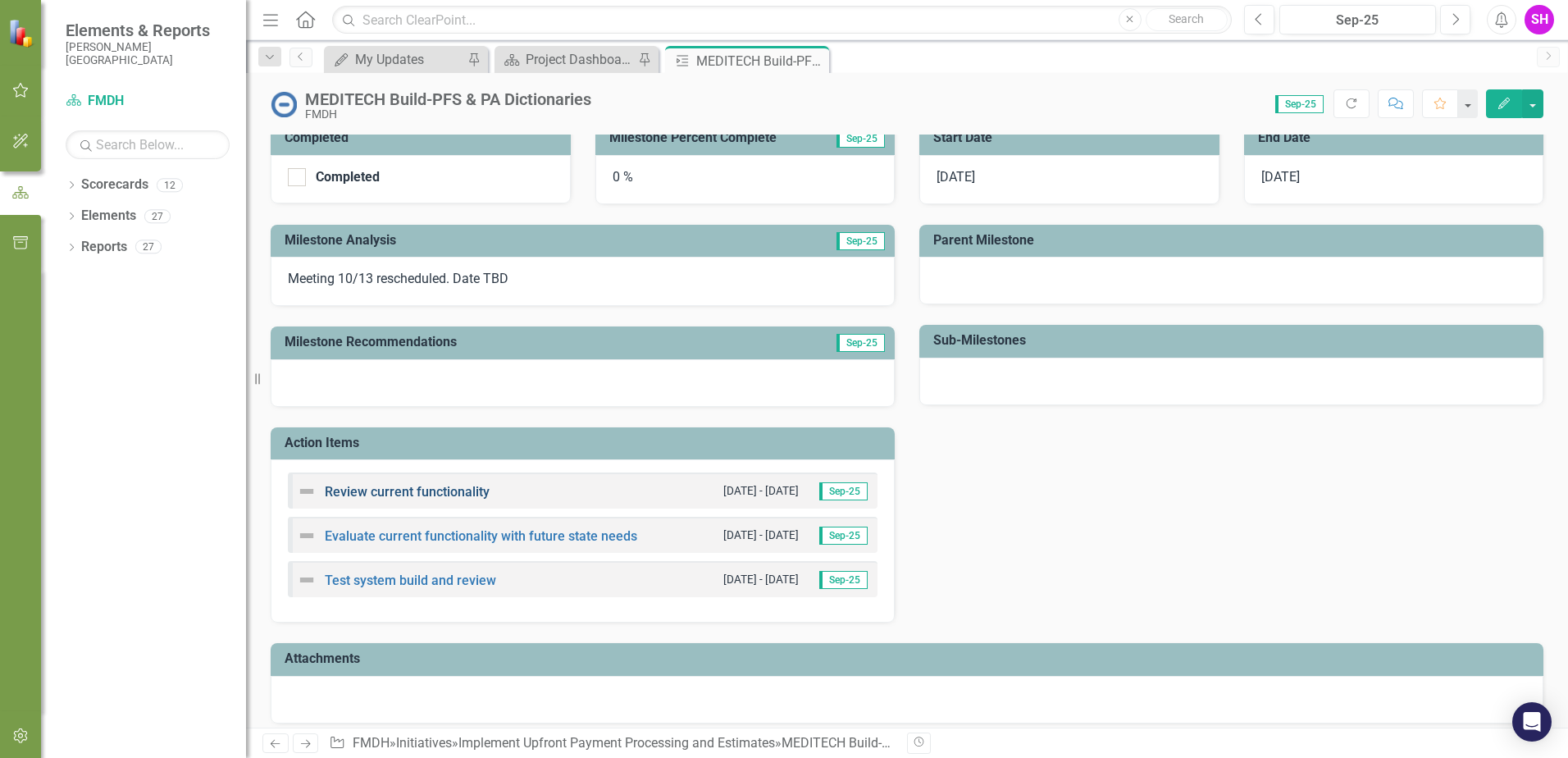
click at [454, 491] on link "Review current functionality" at bounding box center [407, 492] width 165 height 16
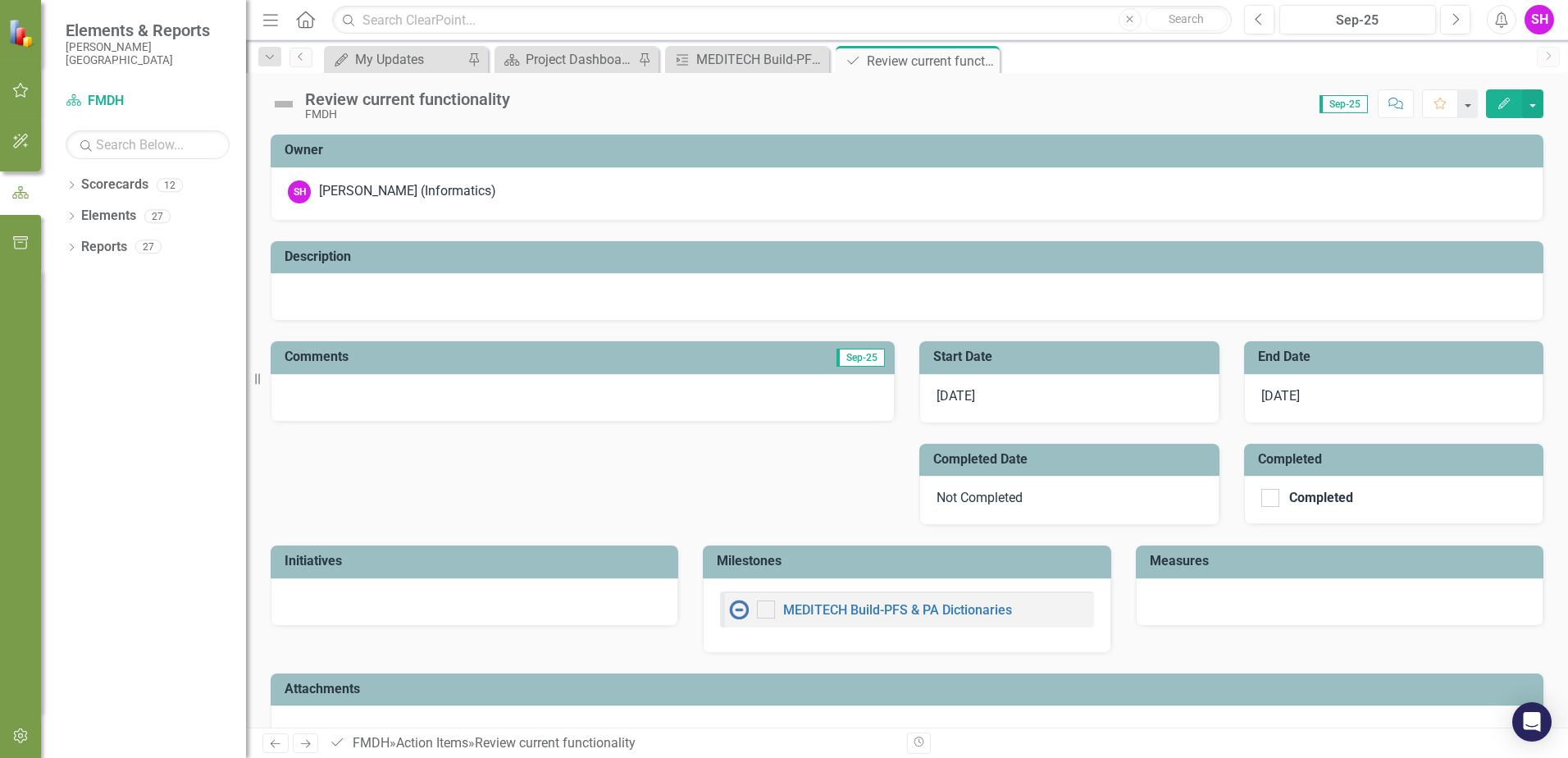
click at [456, 103] on div "Review current functionality" at bounding box center [407, 99] width 205 height 18
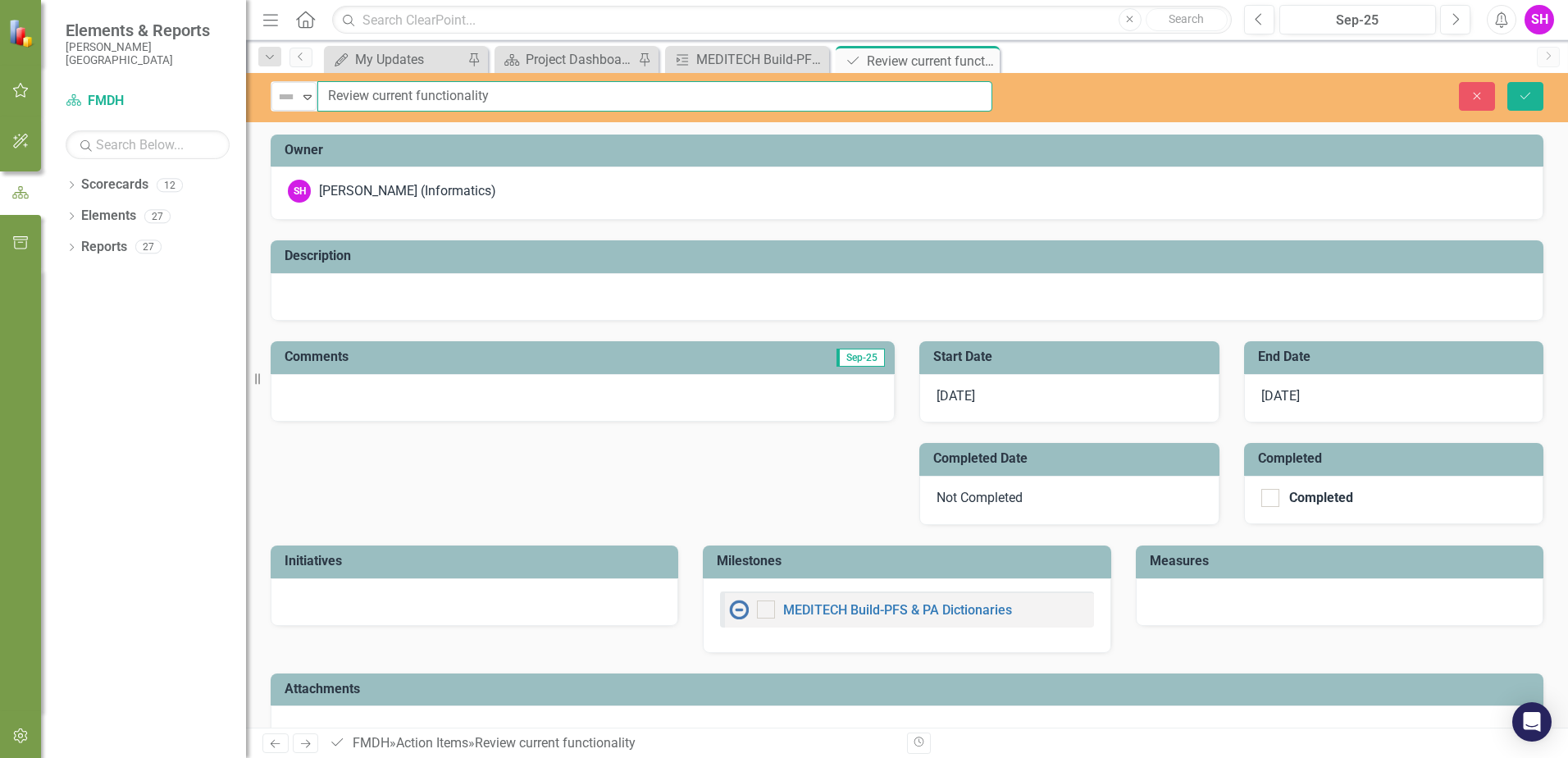
click at [417, 96] on input "Review current functionality" at bounding box center [655, 96] width 675 height 30
type input "Review current 270/271 functionality"
click at [1518, 98] on icon "Save" at bounding box center [1525, 96] width 15 height 11
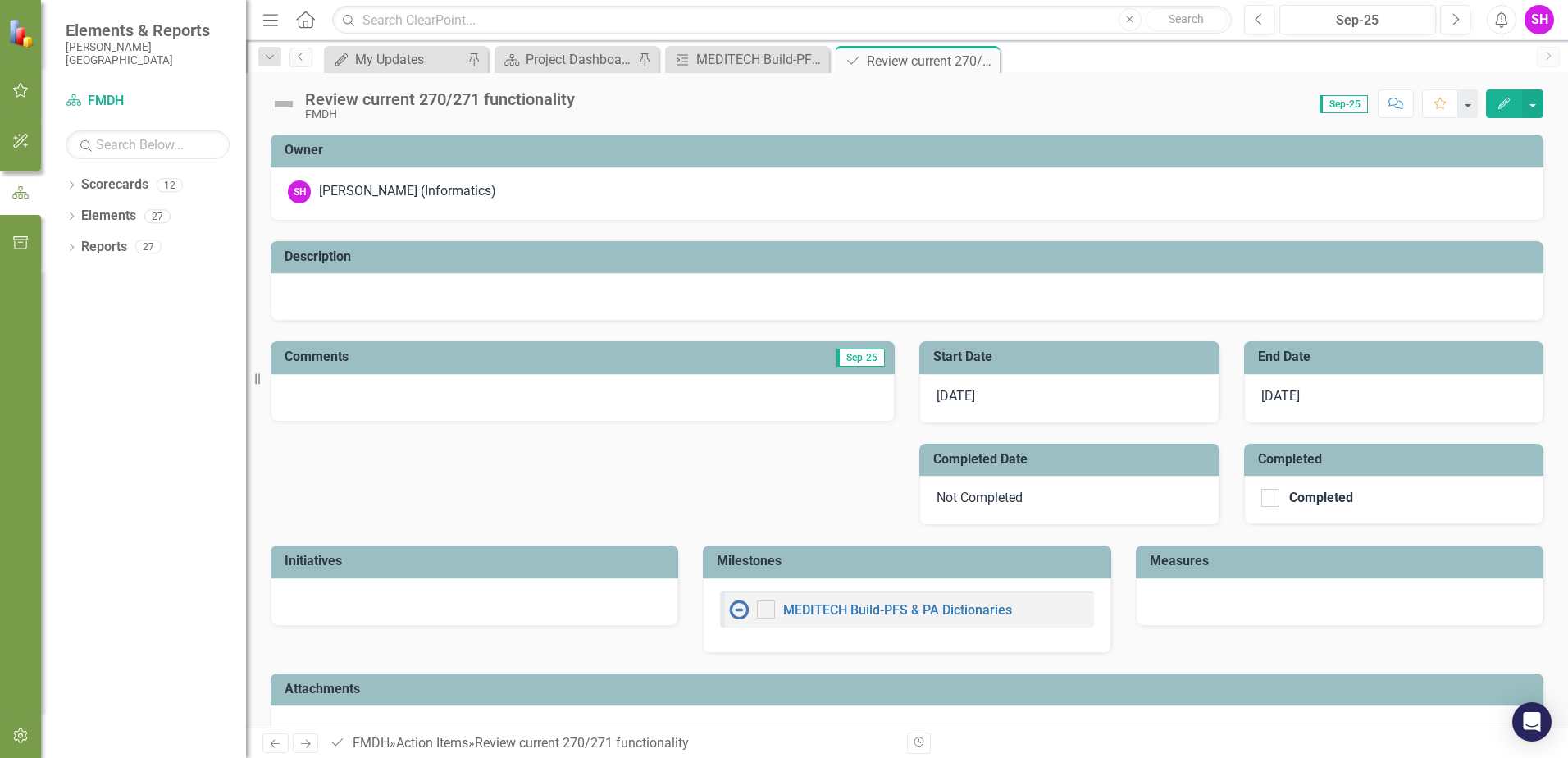
click at [348, 104] on div "Review current 270/271 functionality" at bounding box center [440, 99] width 270 height 18
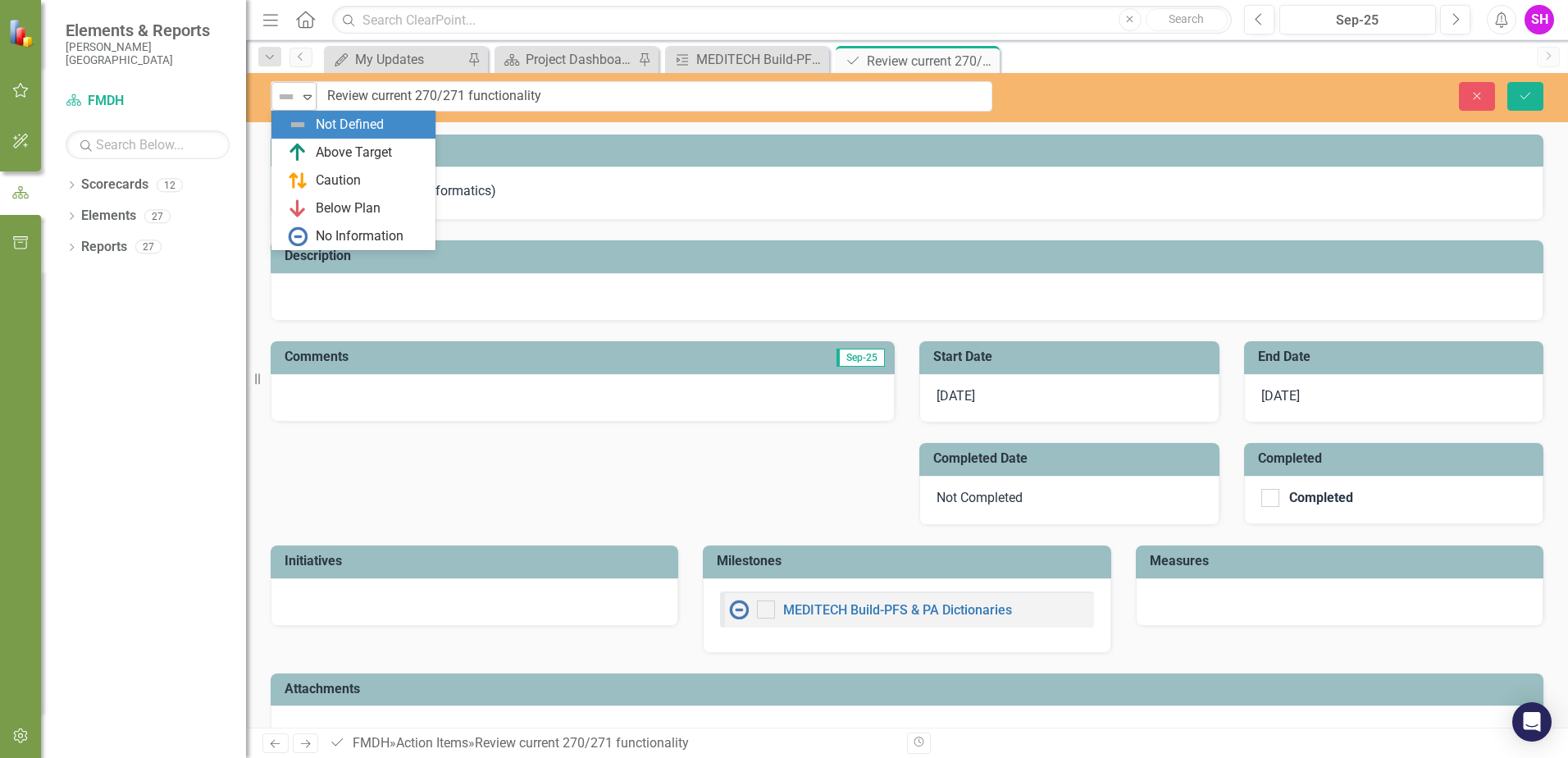
click at [304, 101] on icon "Expand" at bounding box center [307, 97] width 17 height 13
click at [329, 232] on div "No Information" at bounding box center [360, 236] width 88 height 18
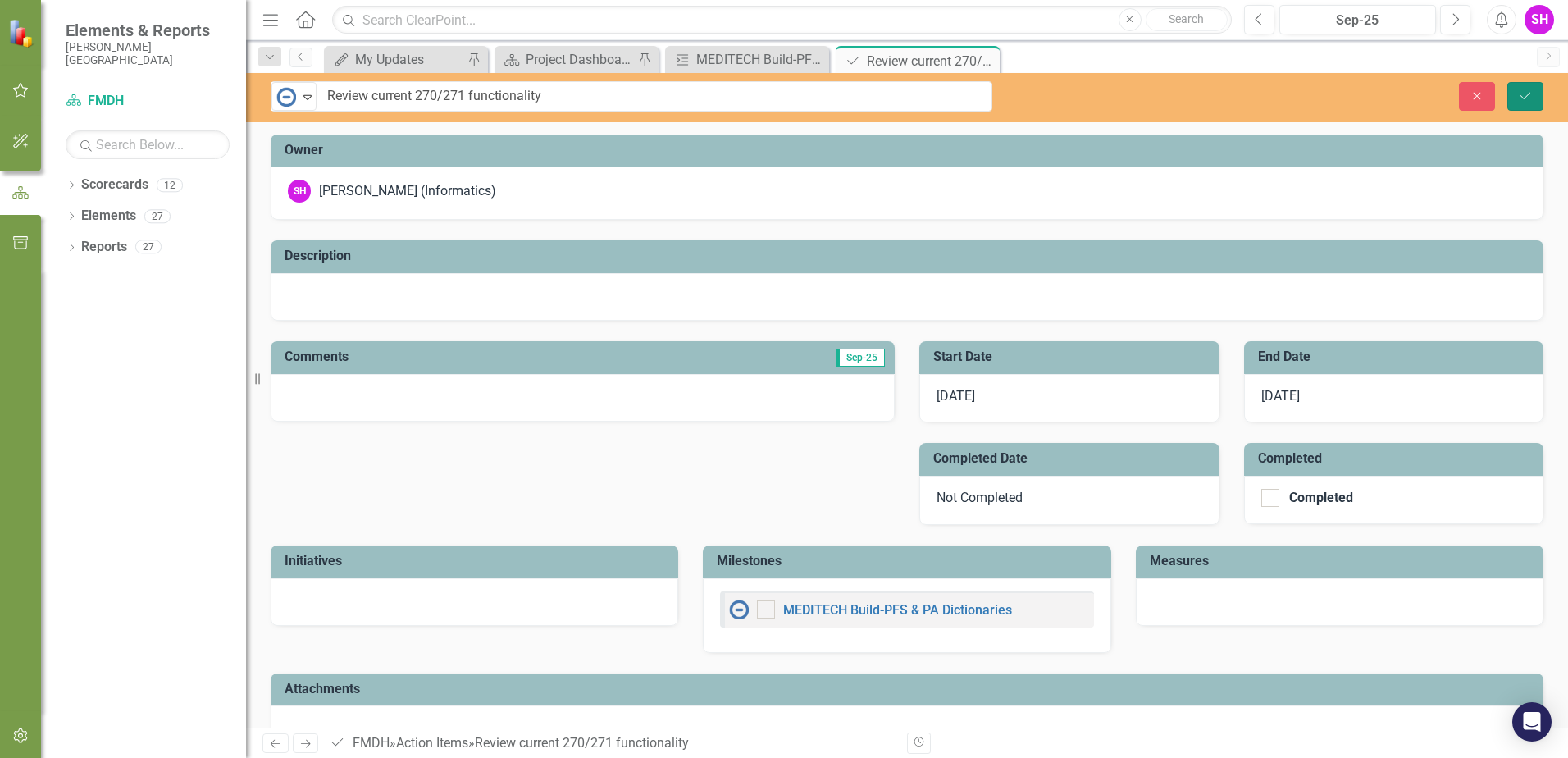
click at [1521, 102] on button "Save" at bounding box center [1525, 96] width 36 height 29
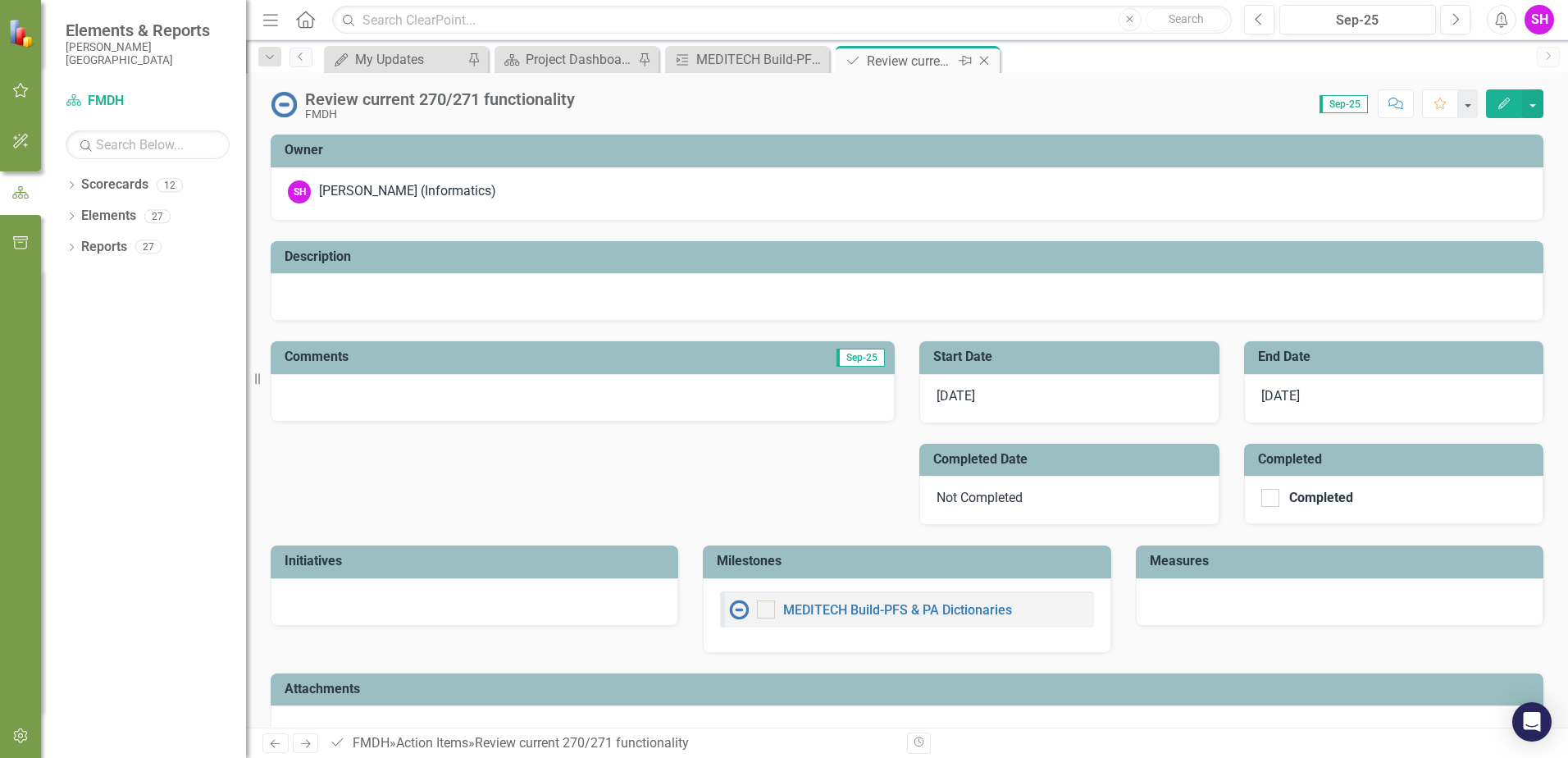
click at [986, 60] on icon "Close" at bounding box center [984, 61] width 17 height 13
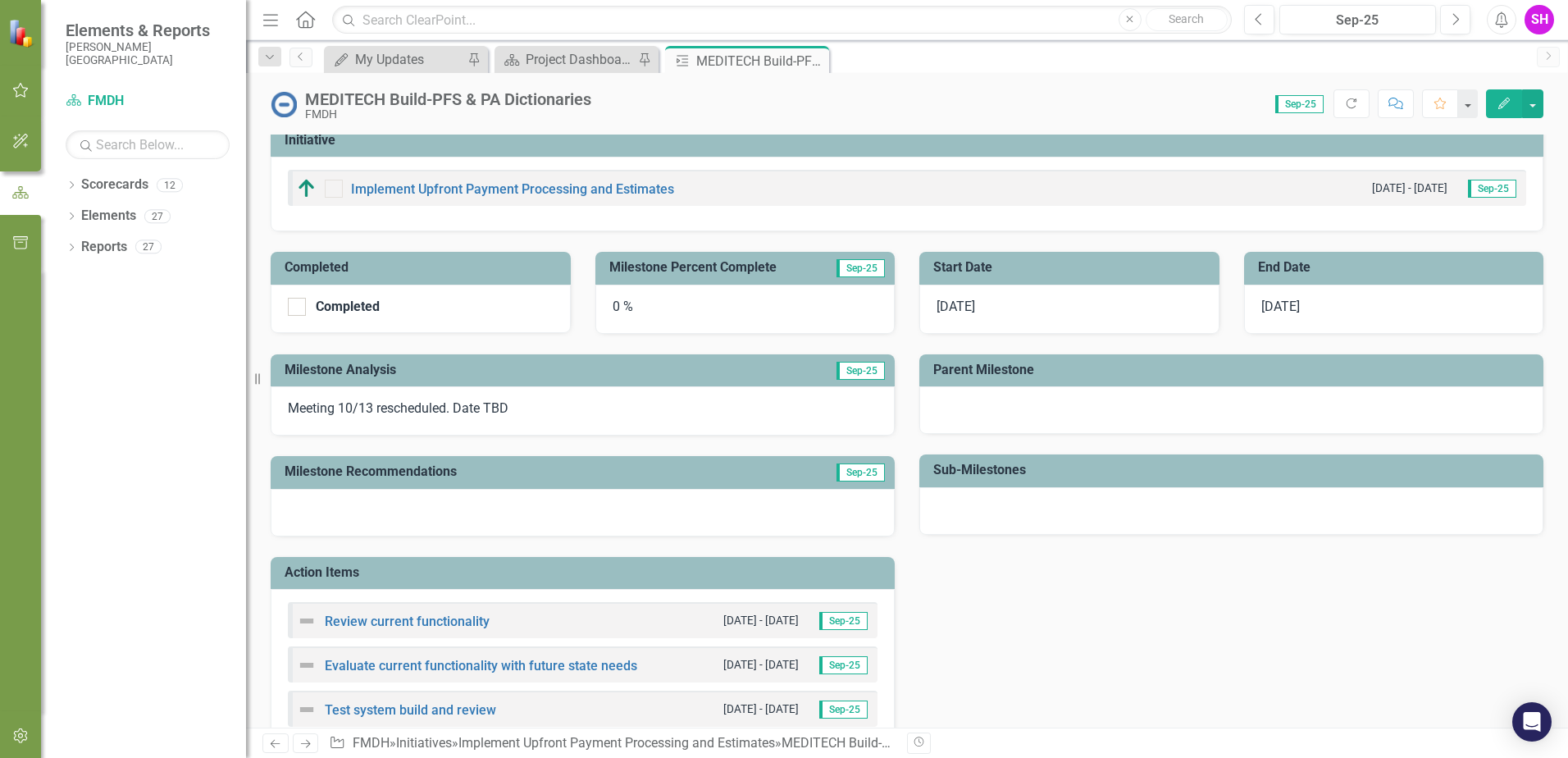
scroll to position [259, 0]
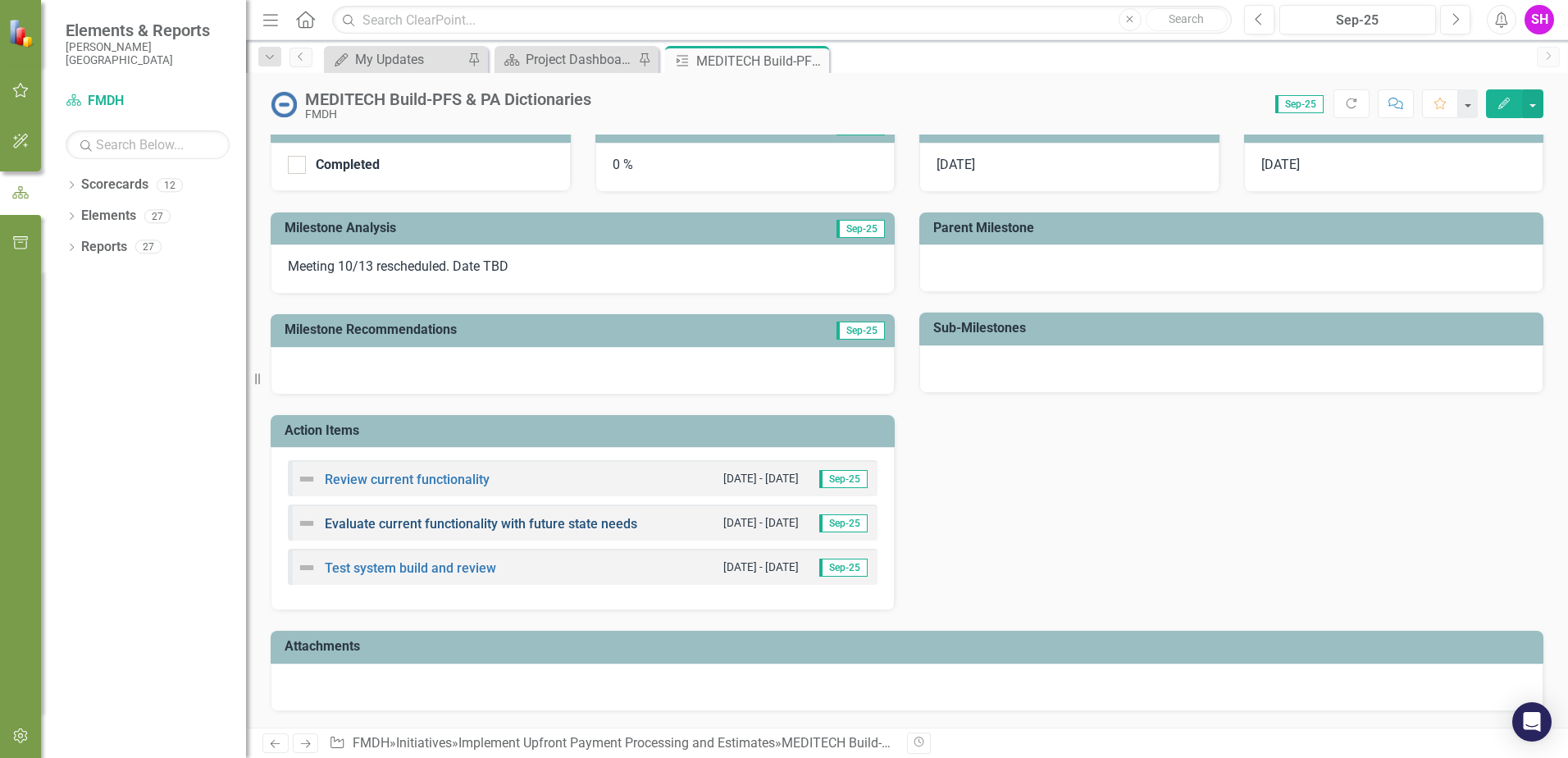
click at [436, 526] on link "Evaluate current functionality with future state needs" at bounding box center [480, 524] width 312 height 16
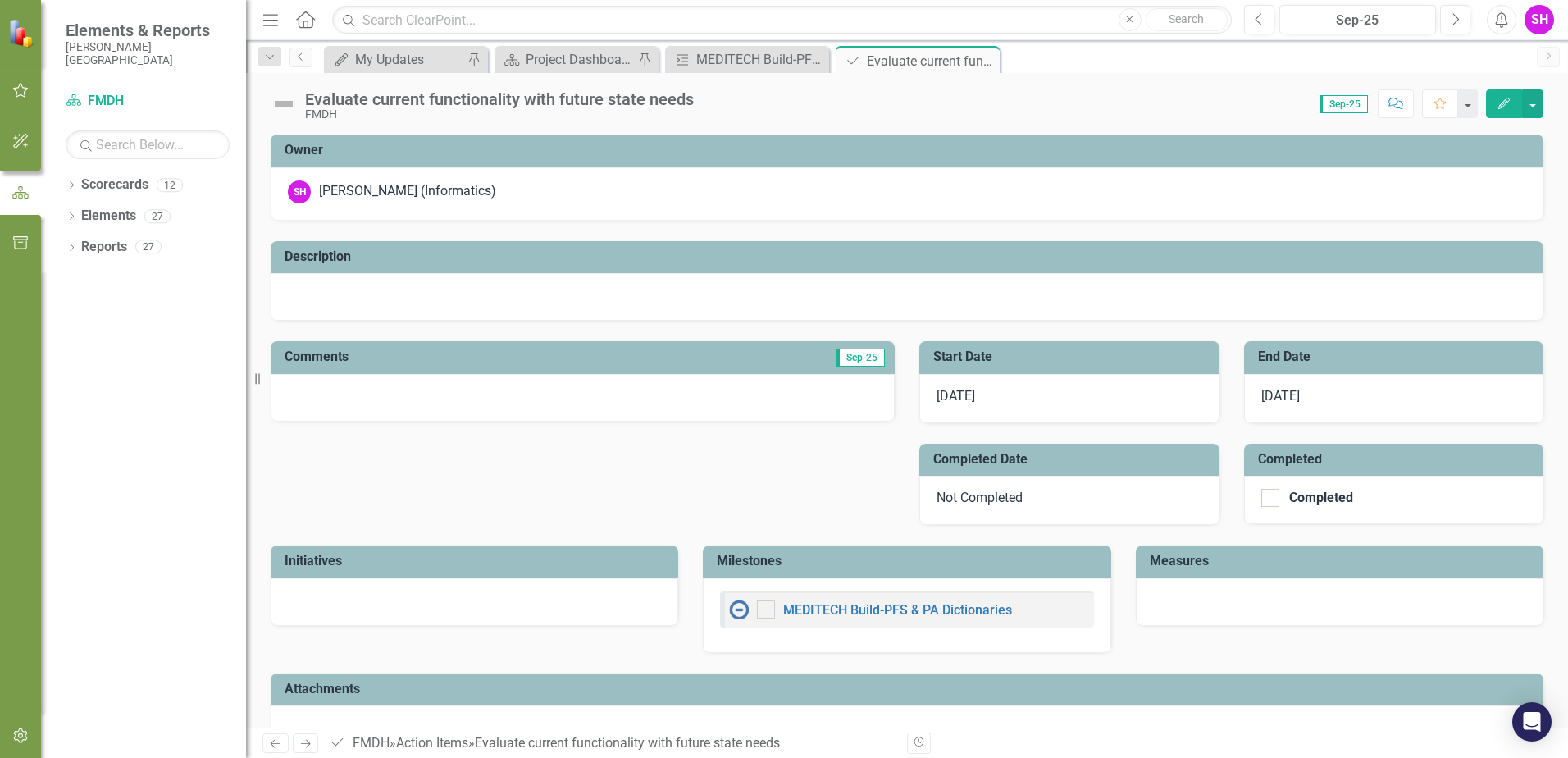
click at [572, 101] on div "Evaluate current functionality with future state needs" at bounding box center [500, 99] width 389 height 18
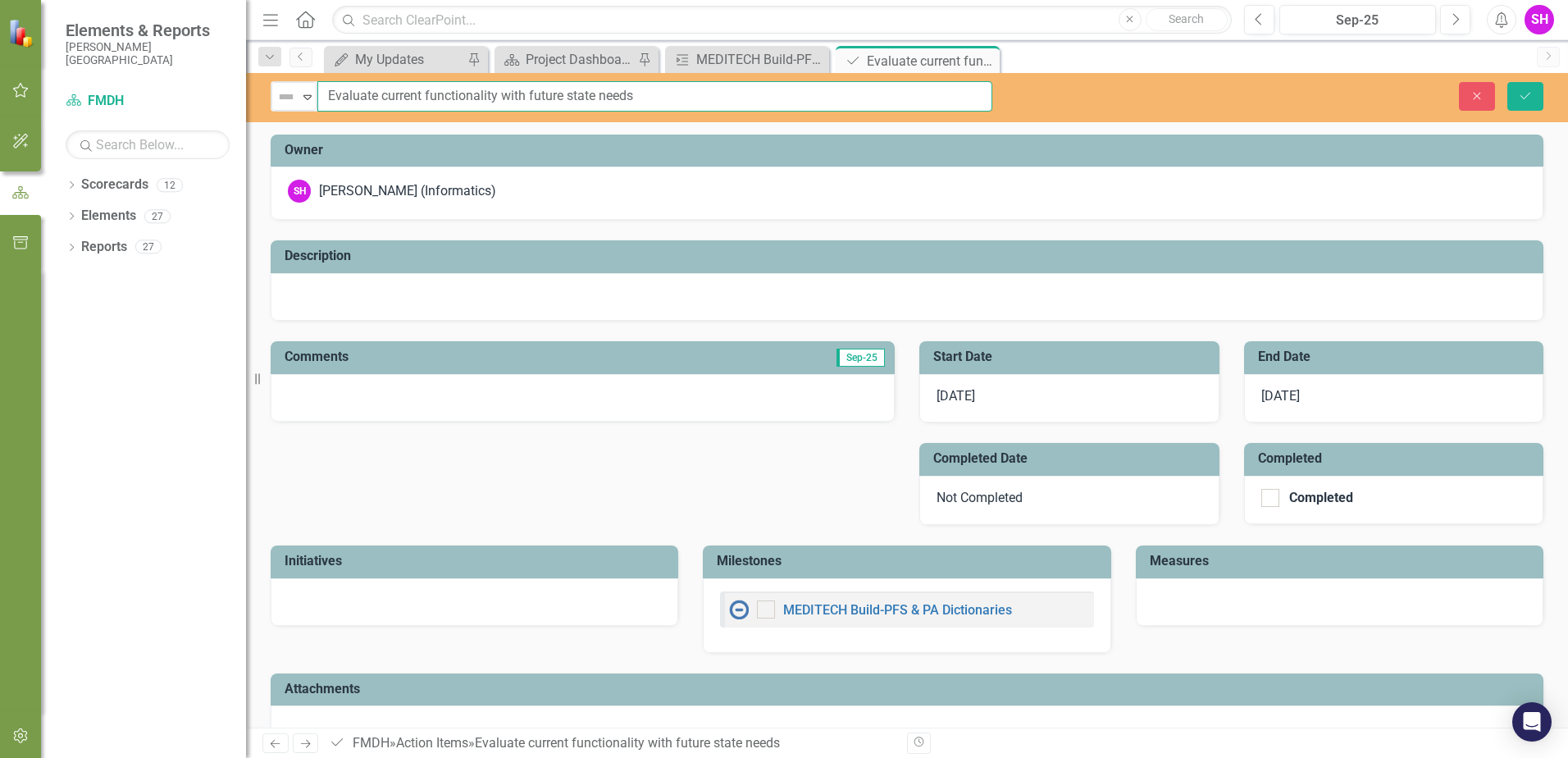
click at [425, 92] on input "Evaluate current functionality with future state needs" at bounding box center [655, 96] width 675 height 30
type input "Evaluate current 270/271 functionality with future state needs"
click at [308, 96] on icon "Expand" at bounding box center [307, 97] width 17 height 13
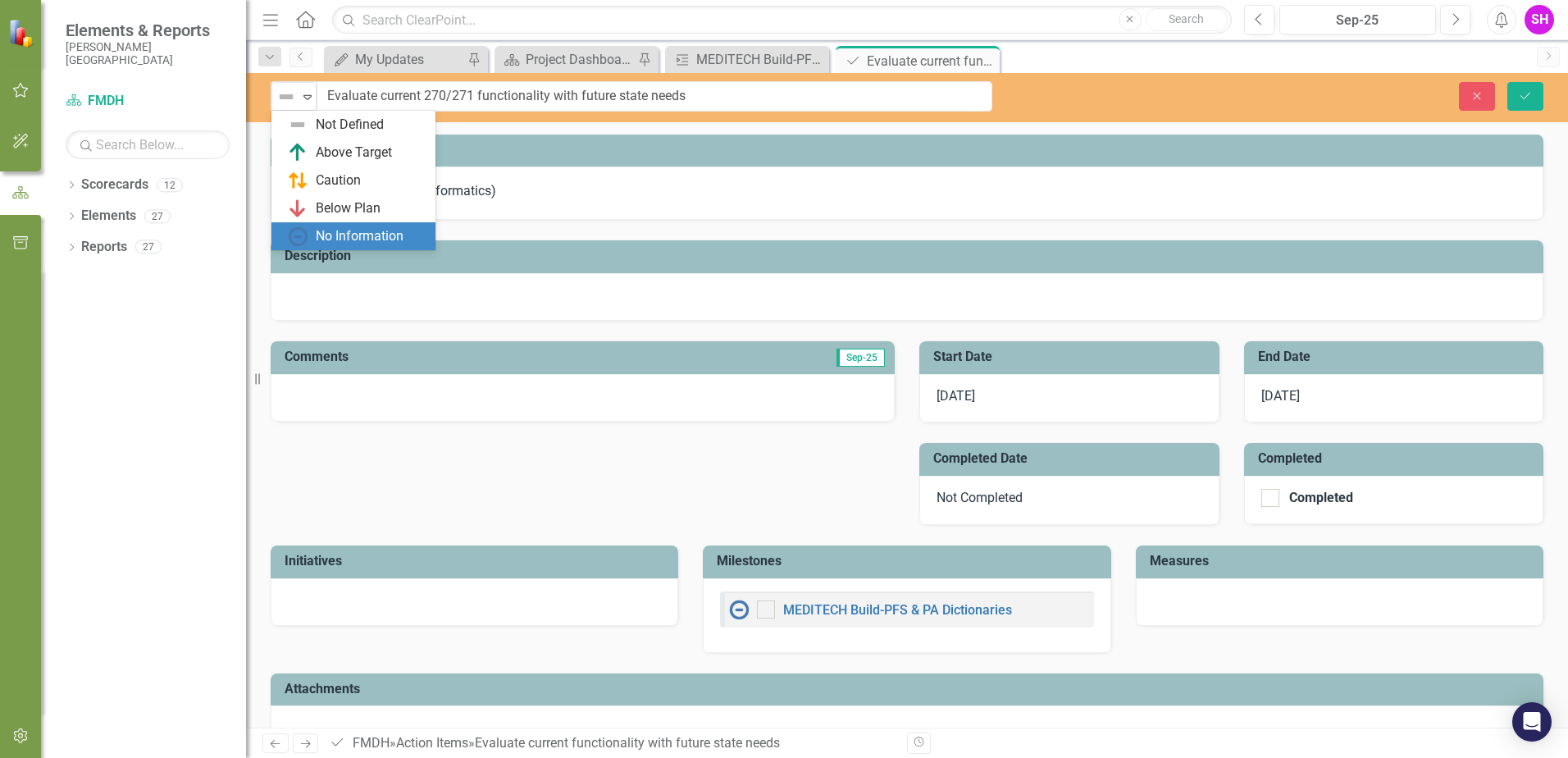
click at [362, 239] on div "No Information" at bounding box center [360, 236] width 88 height 18
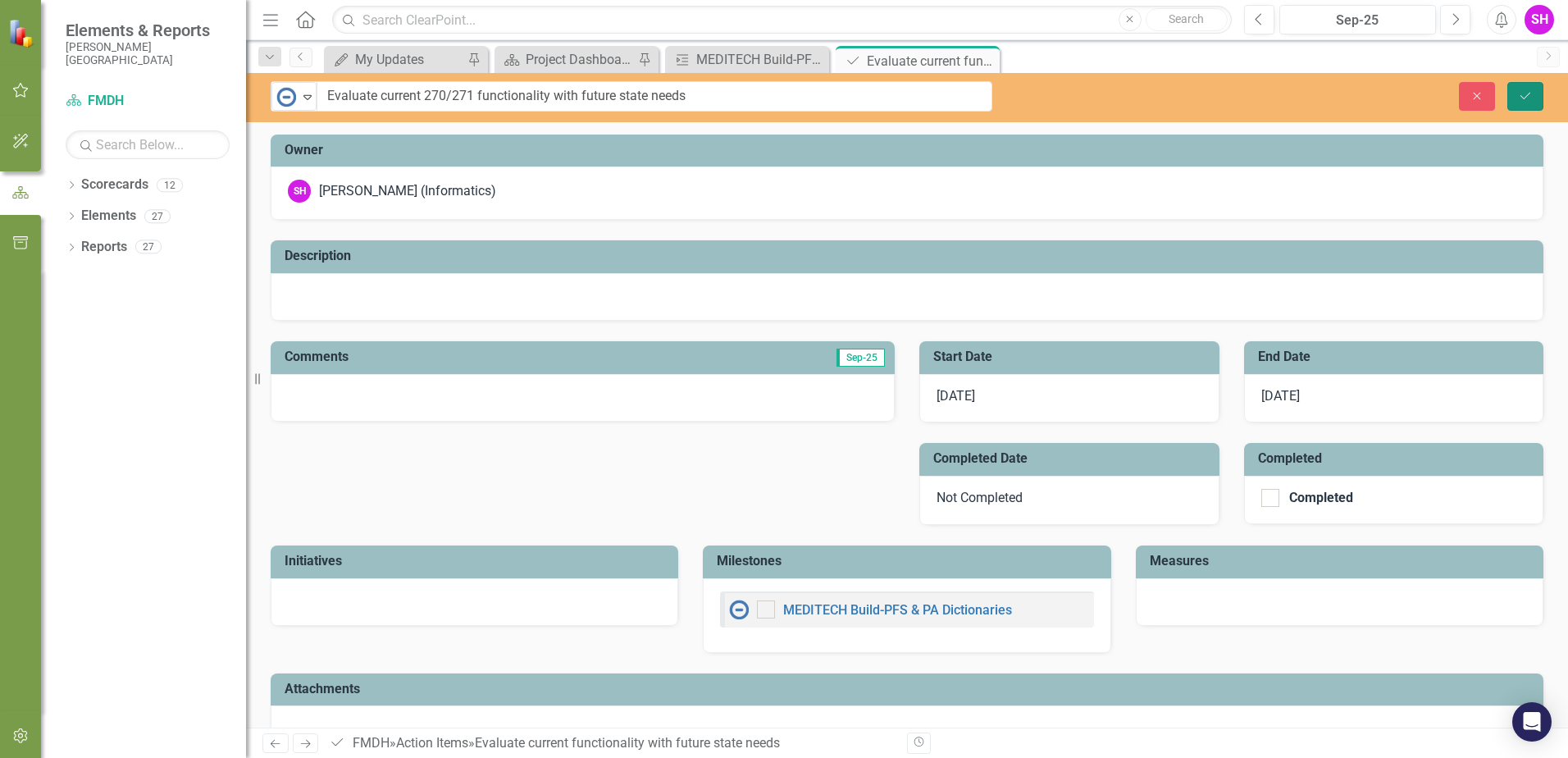
click at [1534, 102] on button "Save" at bounding box center [1525, 96] width 36 height 29
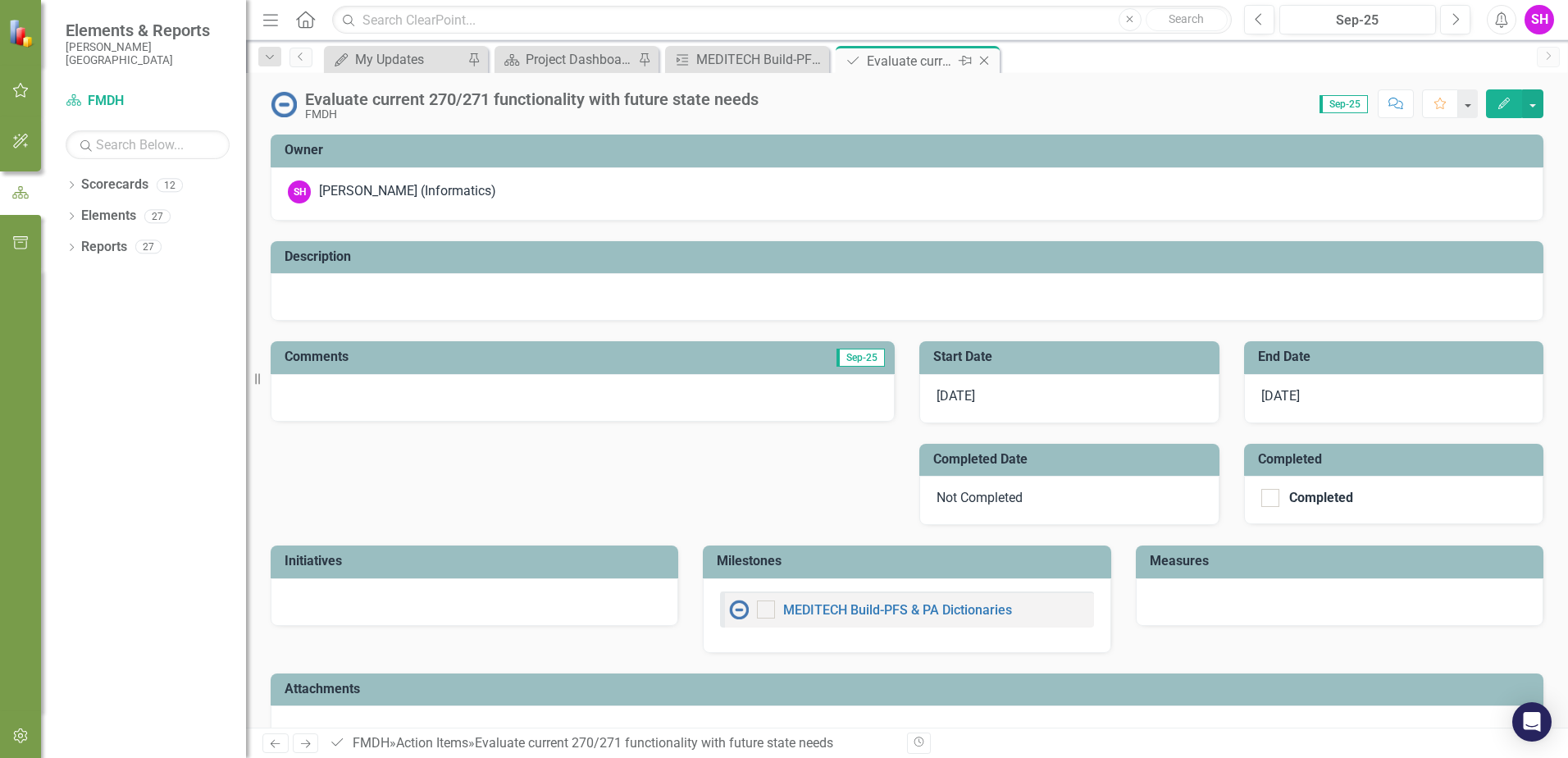
click at [986, 59] on icon "Close" at bounding box center [984, 61] width 17 height 13
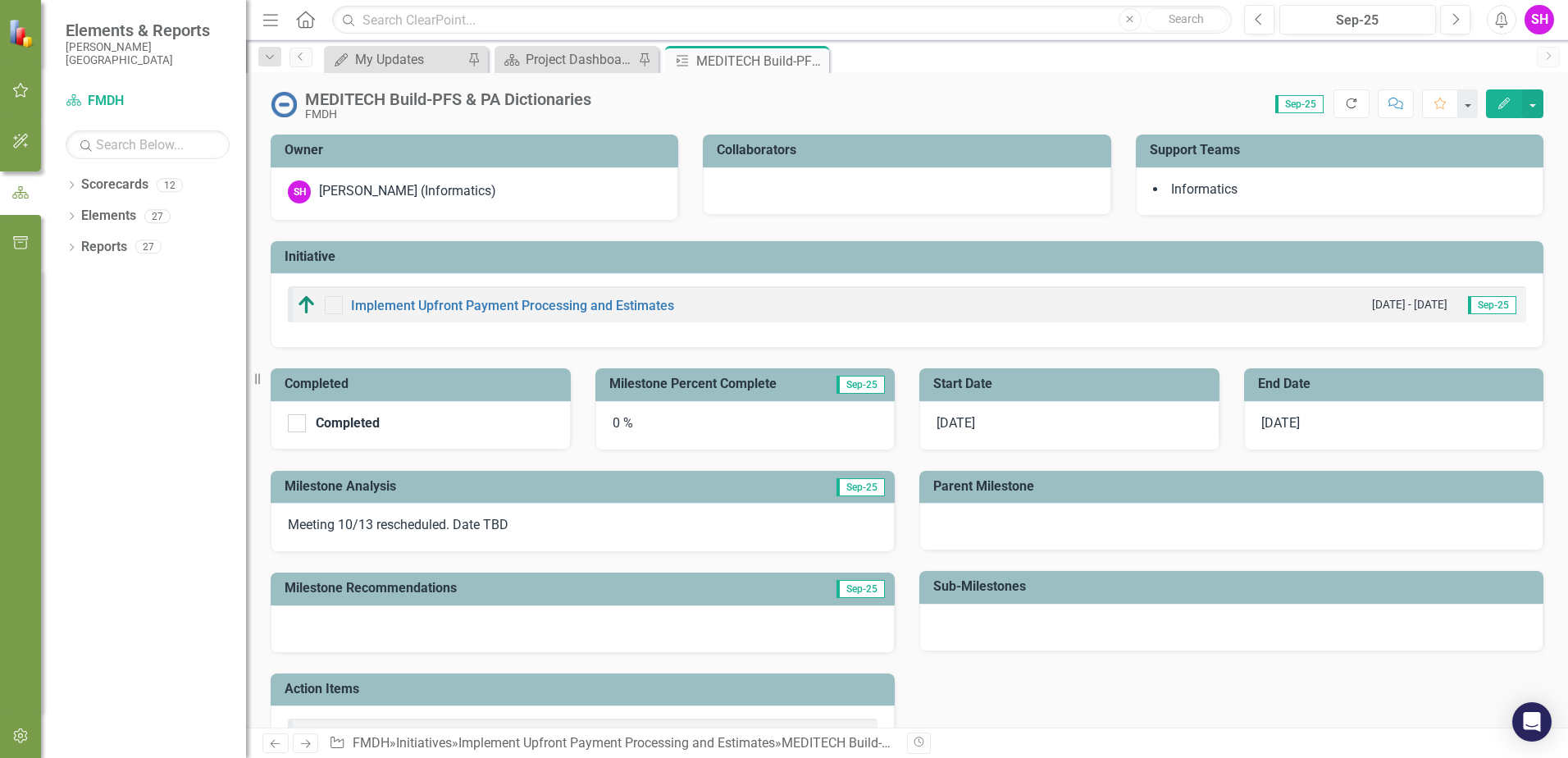
click at [1354, 99] on icon "Refresh" at bounding box center [1352, 103] width 15 height 11
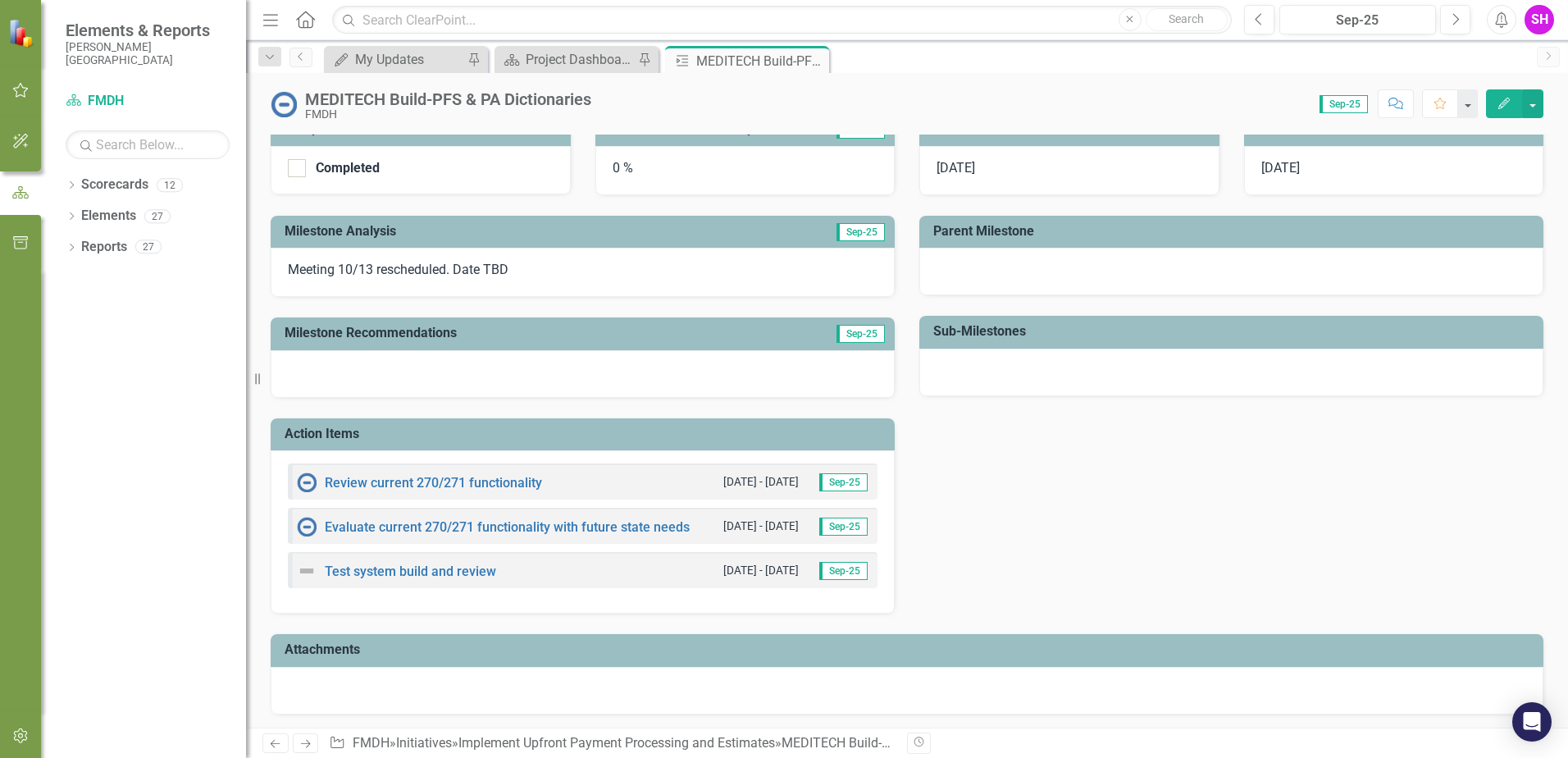
scroll to position [259, 0]
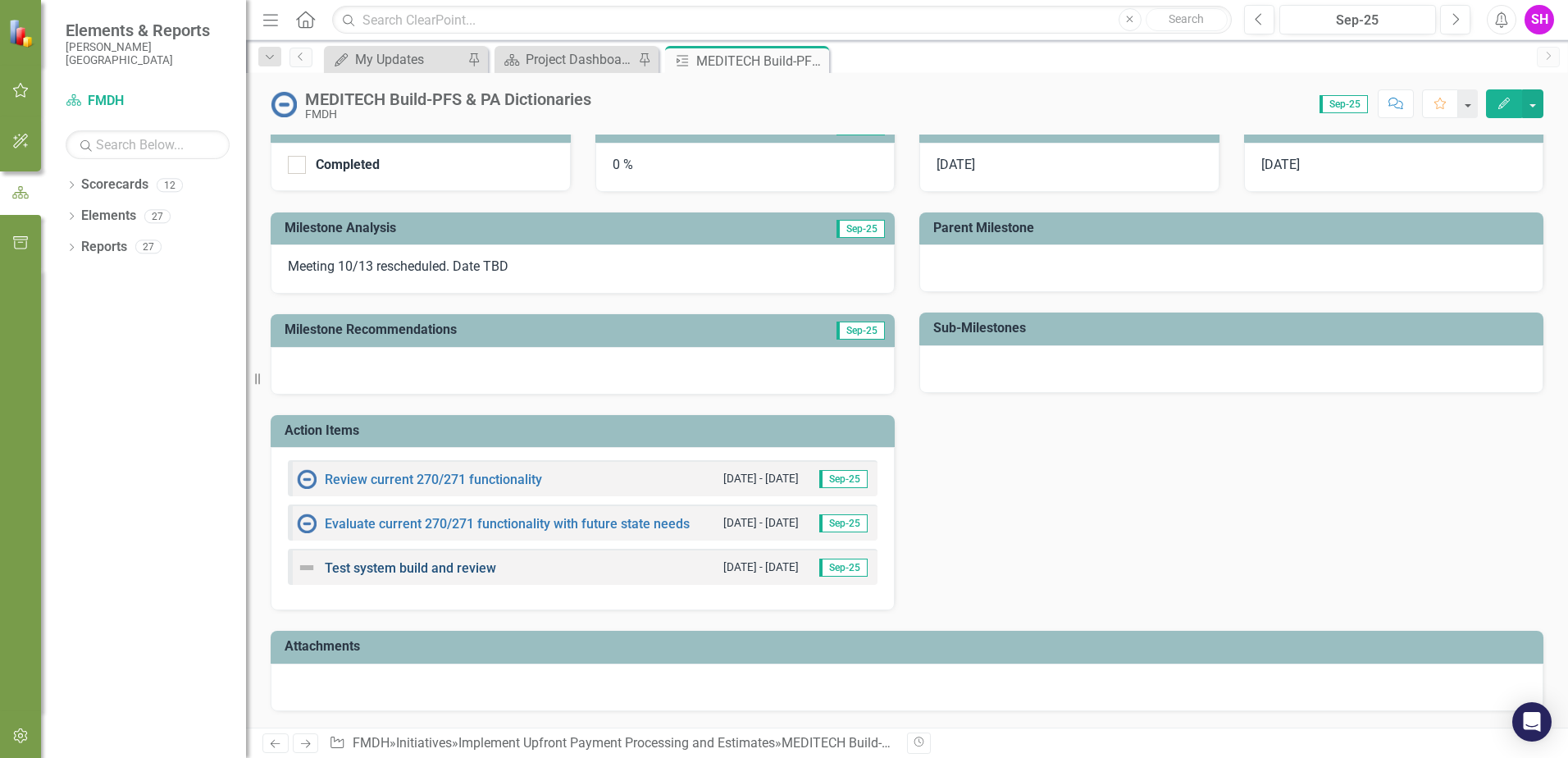
click at [436, 566] on link "Test system build and review" at bounding box center [410, 569] width 172 height 16
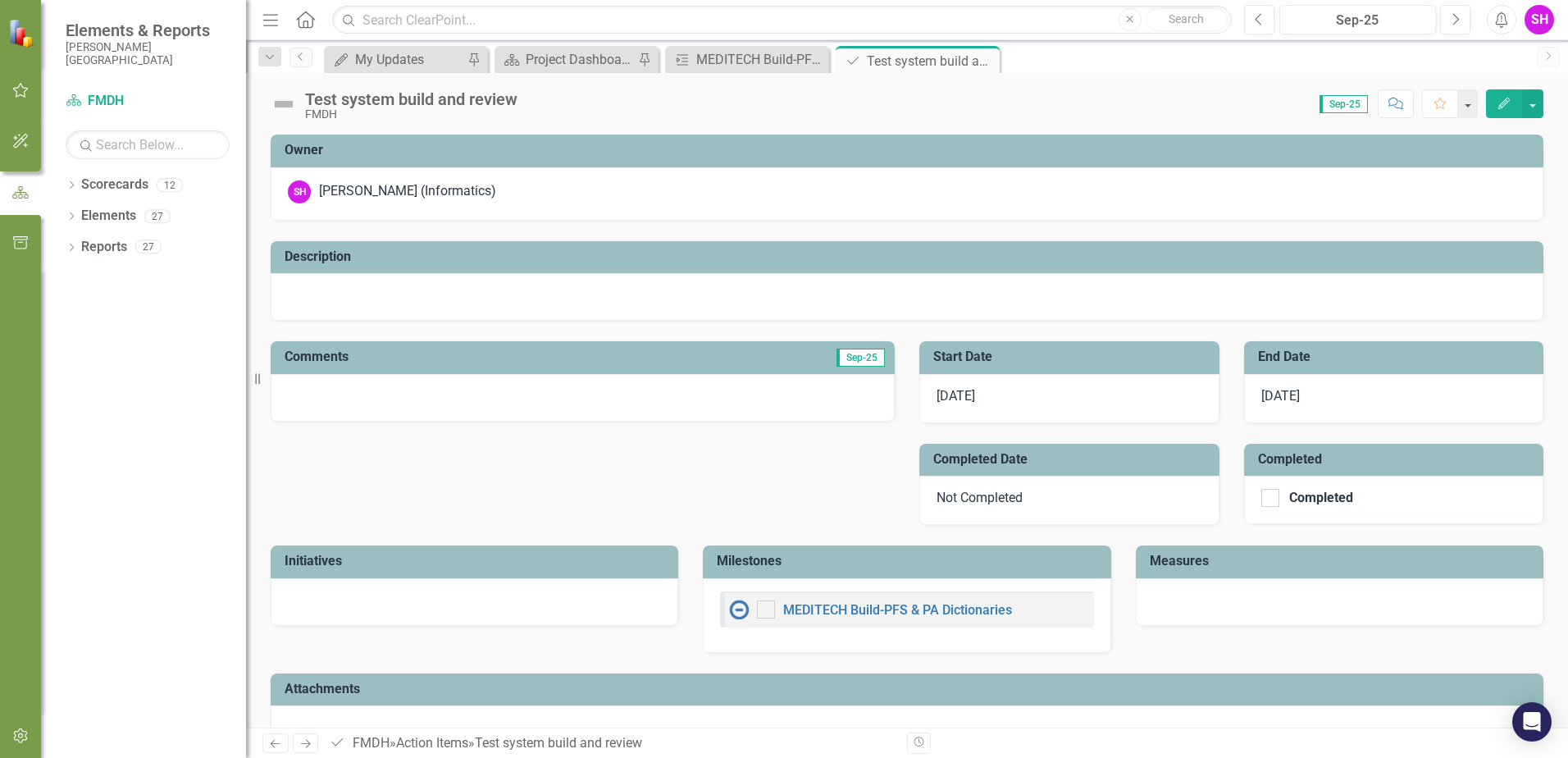
click at [451, 99] on div "Test system build and review" at bounding box center [411, 99] width 212 height 18
click at [327, 115] on div "FMDH" at bounding box center [411, 114] width 212 height 12
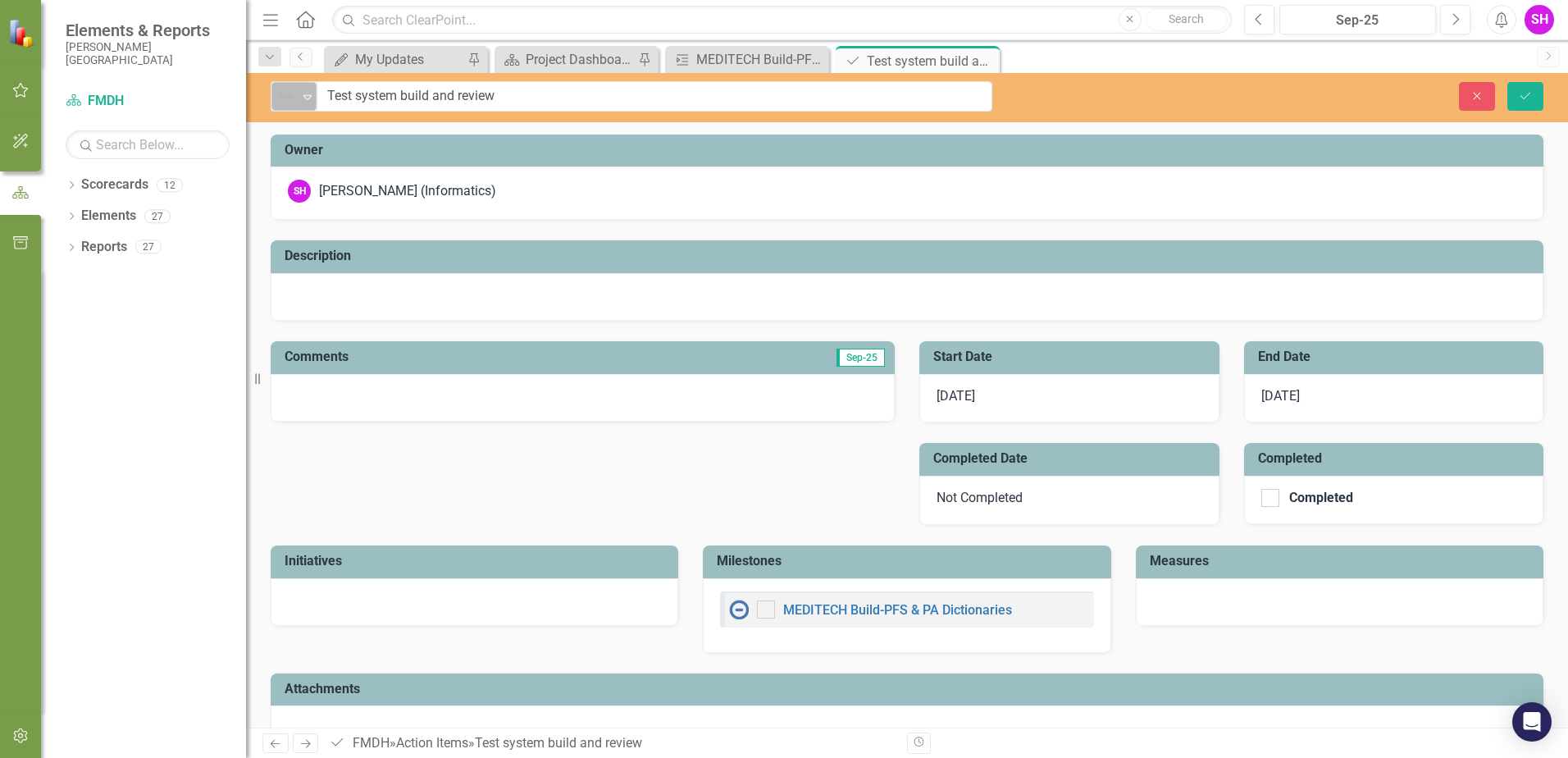
click at [300, 98] on icon "Expand" at bounding box center [307, 97] width 17 height 13
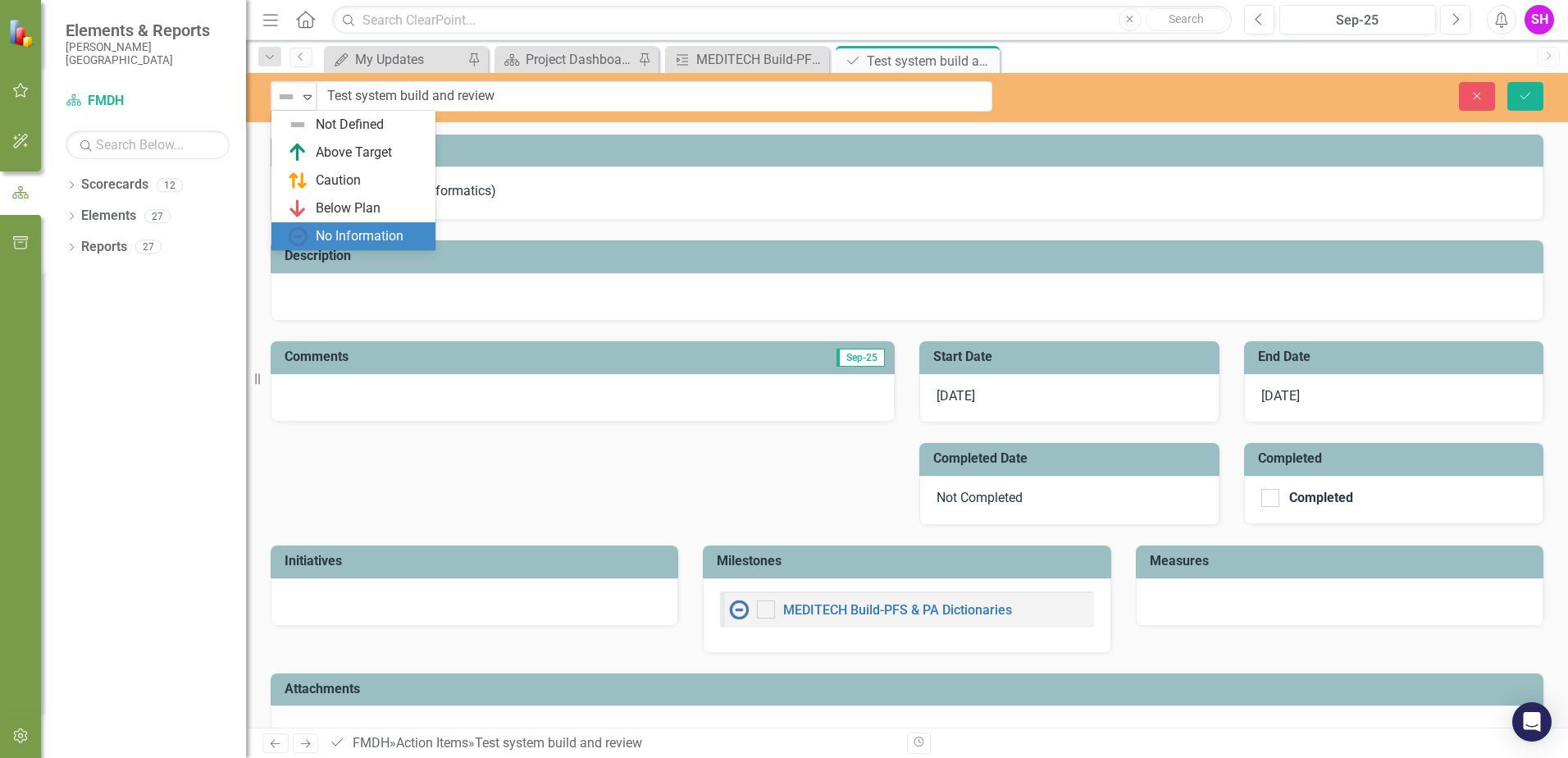
click at [368, 241] on div "No Information" at bounding box center [360, 236] width 88 height 18
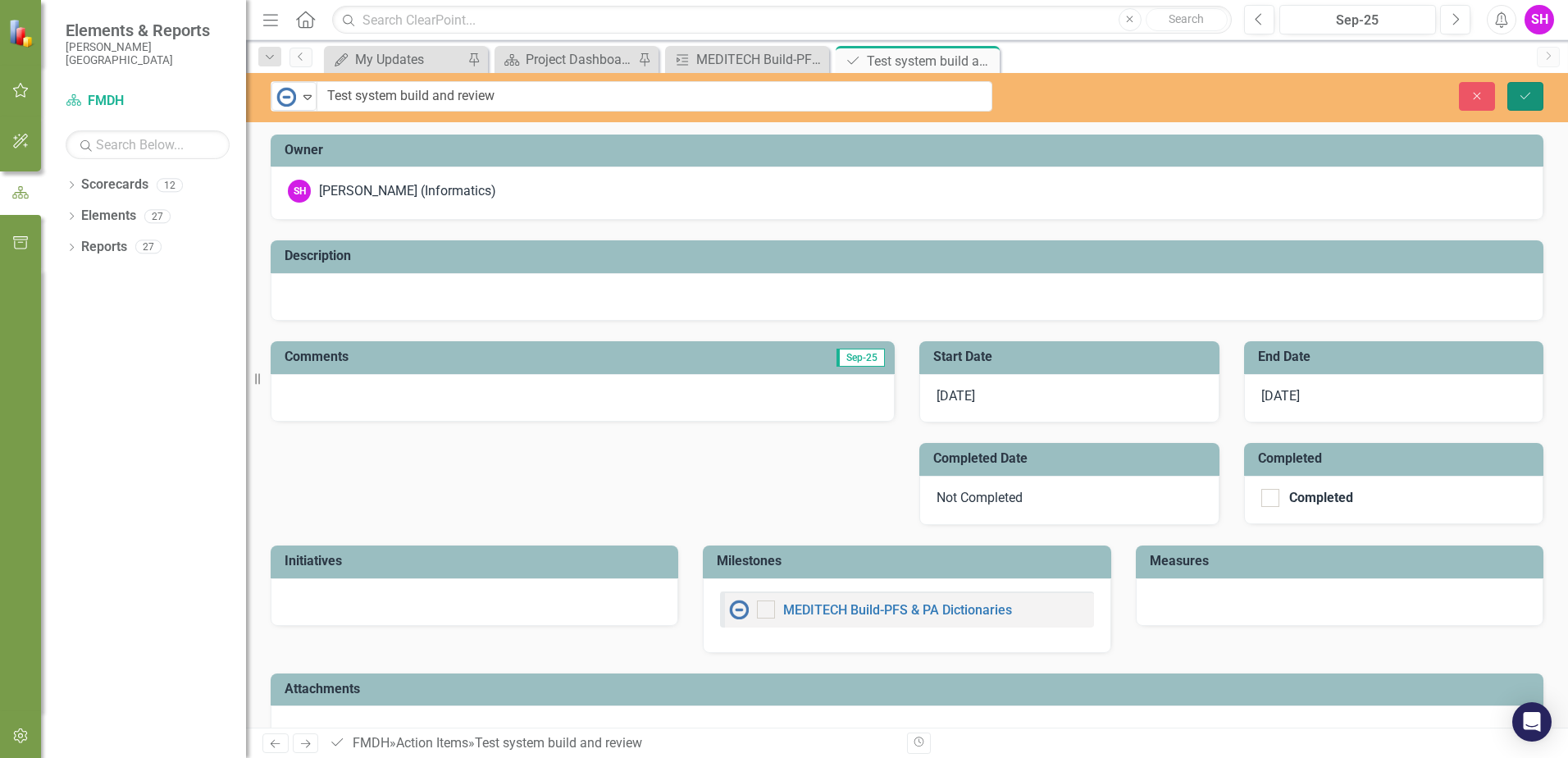
drag, startPoint x: 1518, startPoint y: 100, endPoint x: 1506, endPoint y: 129, distance: 31.4
click at [1518, 100] on icon "Save" at bounding box center [1525, 96] width 15 height 11
